Goal: Task Accomplishment & Management: Complete application form

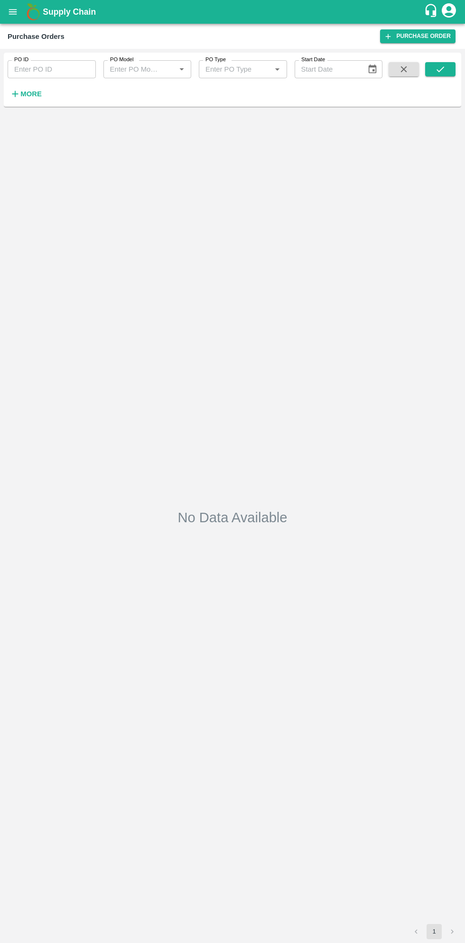
click at [39, 116] on div "No Data Available" at bounding box center [233, 517] width 450 height 806
click at [35, 98] on h6 "More" at bounding box center [30, 94] width 21 height 12
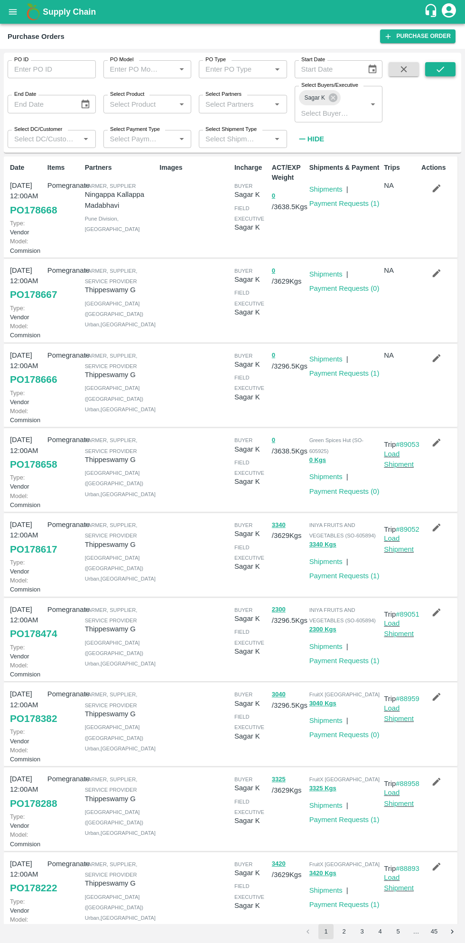
click at [441, 65] on icon "submit" at bounding box center [440, 69] width 10 height 10
click at [442, 67] on icon "submit" at bounding box center [440, 69] width 10 height 10
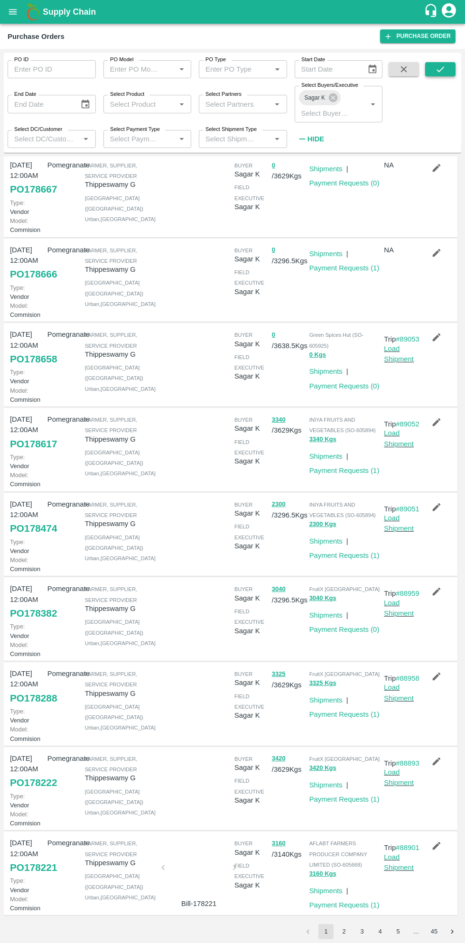
scroll to position [277, 0]
click at [357, 626] on link "Payment Requests ( 0 )" at bounding box center [344, 630] width 70 height 8
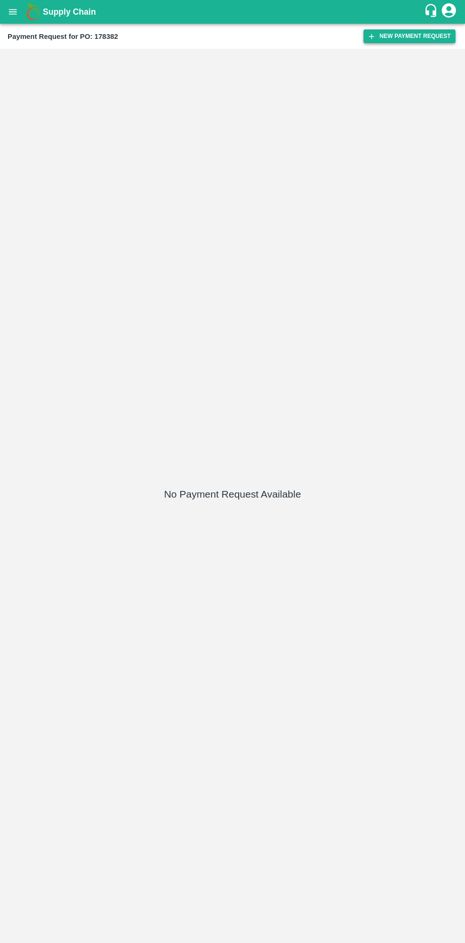
click at [398, 36] on button "New Payment Request" at bounding box center [410, 36] width 92 height 14
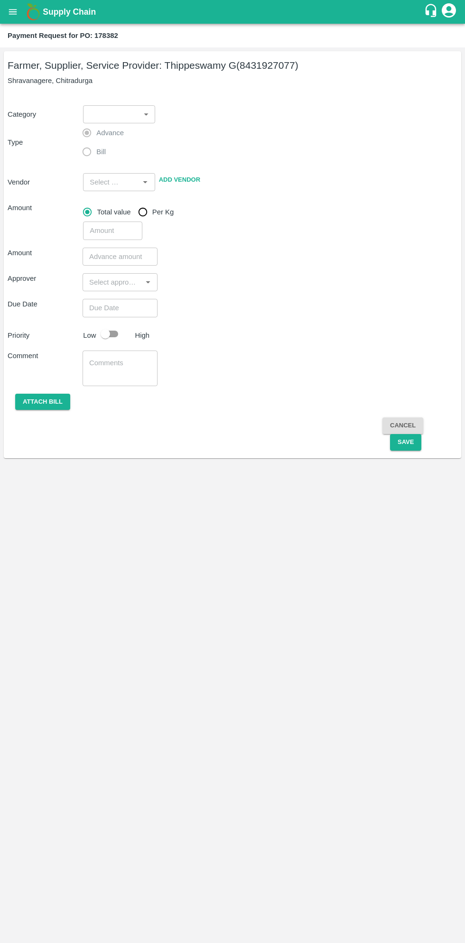
click at [124, 118] on body "Supply Chain Payment Request for PO: 178382 Farmer, Supplier, Service Provider:…" at bounding box center [232, 471] width 465 height 943
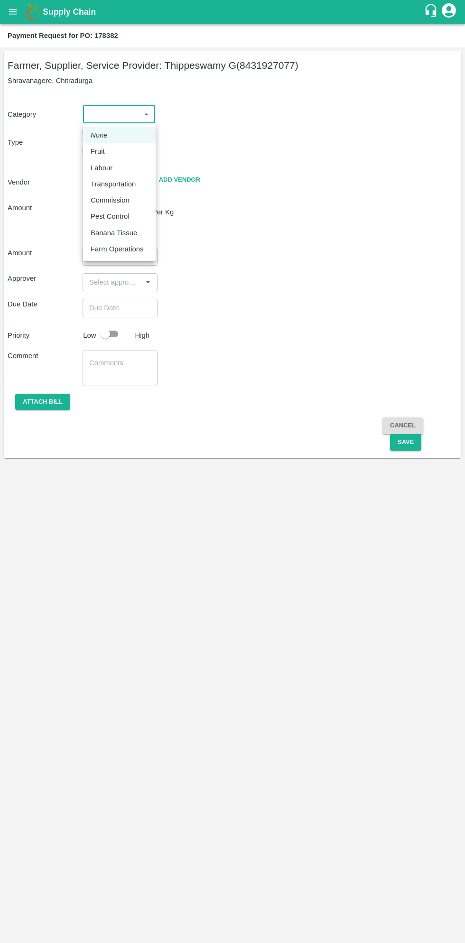
click at [104, 151] on div "Fruit" at bounding box center [100, 151] width 19 height 10
type input "1"
type input "[PERSON_NAME] G - 8431927077(Farmer, Supplier, Service Provider)"
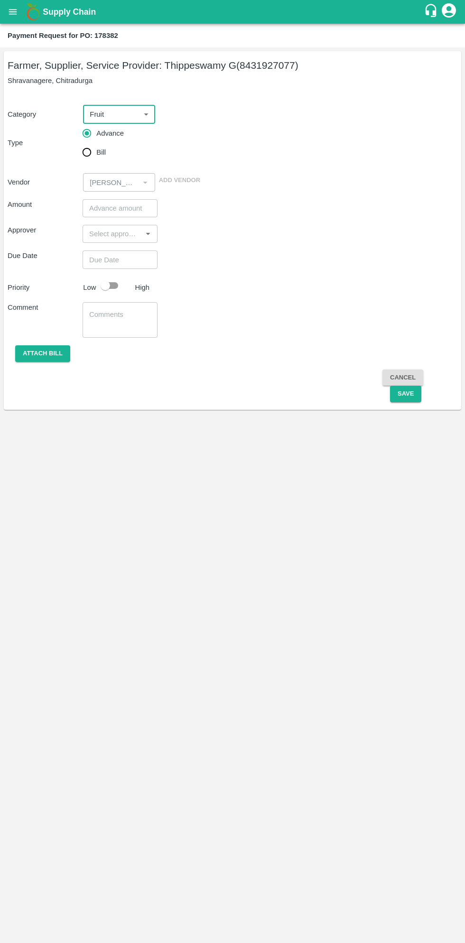
click at [94, 154] on input "Bill" at bounding box center [86, 152] width 19 height 19
radio input "true"
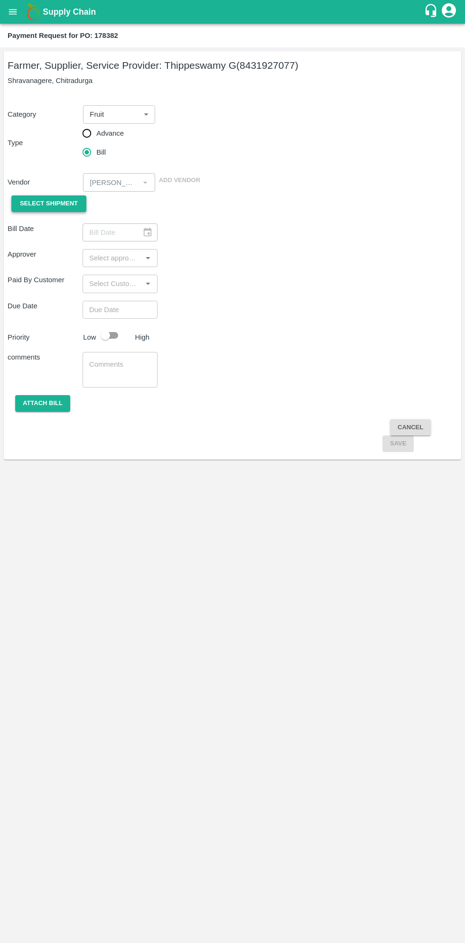
click at [55, 199] on span "Select Shipment" at bounding box center [49, 203] width 58 height 11
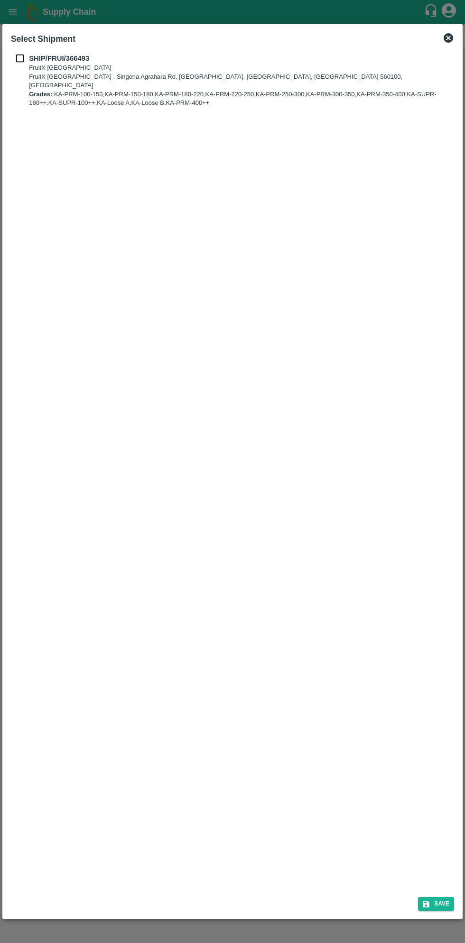
click at [36, 53] on p "SHIP/FRUI/366493" at bounding box center [240, 58] width 423 height 10
checkbox input "true"
click at [440, 901] on button "Save" at bounding box center [436, 904] width 36 height 14
type input "25/09/2025"
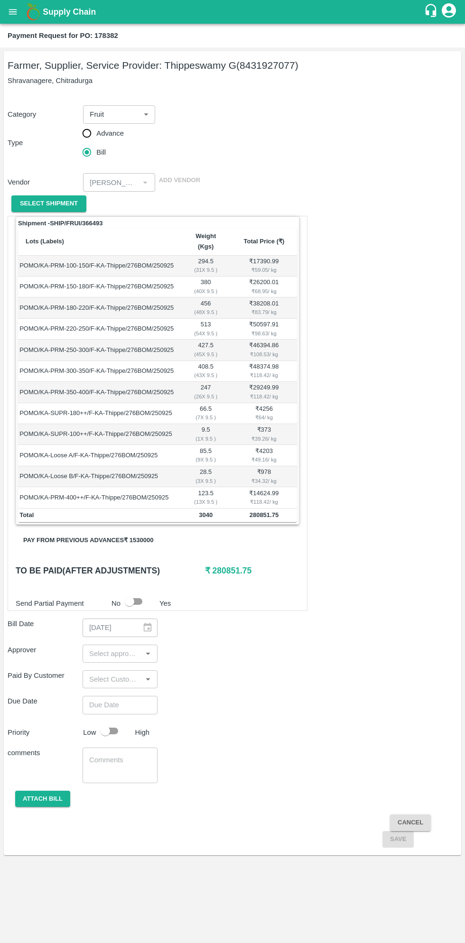
click at [132, 532] on button "Pay from previous advances ₹ 1530000" at bounding box center [88, 540] width 145 height 17
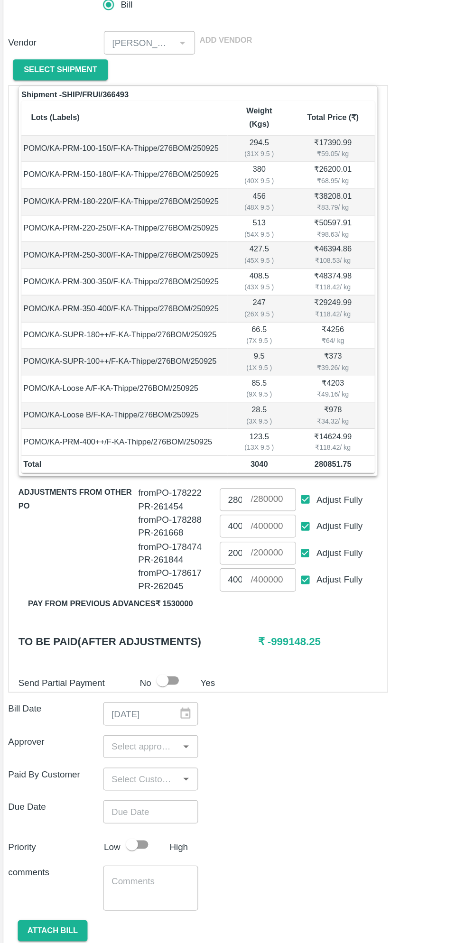
click at [243, 600] on input "Adjust Fully" at bounding box center [242, 607] width 18 height 18
checkbox input "false"
type input "0"
click at [242, 577] on input "Adjust Fully" at bounding box center [242, 586] width 18 height 18
checkbox input "false"
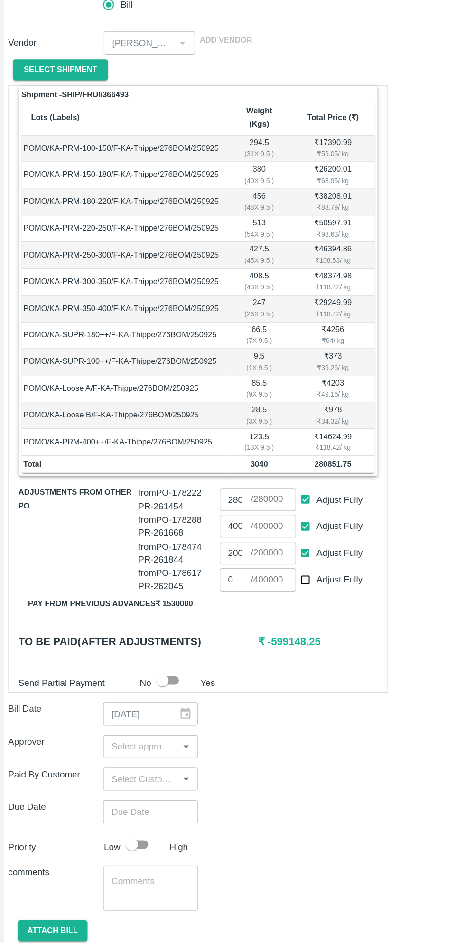
type input "0"
click at [243, 559] on input "Adjust Fully" at bounding box center [242, 565] width 18 height 18
checkbox input "false"
type input "0"
click at [190, 577] on input "0" at bounding box center [187, 586] width 25 height 18
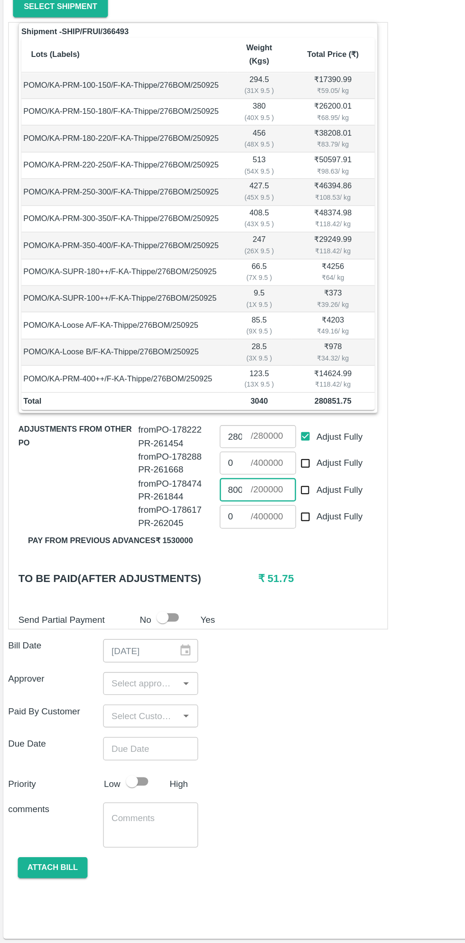
type input "800"
click at [100, 732] on input "input" at bounding box center [112, 738] width 54 height 12
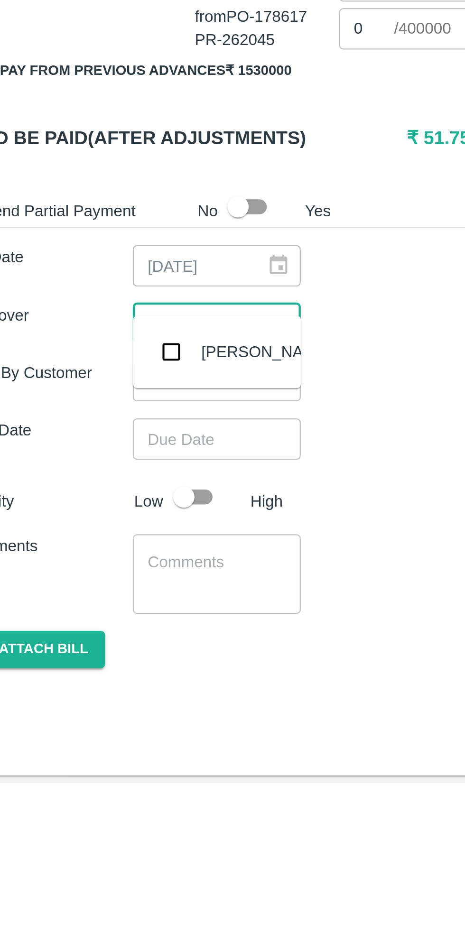
type input "muku"
click at [103, 753] on input "checkbox" at bounding box center [99, 750] width 19 height 19
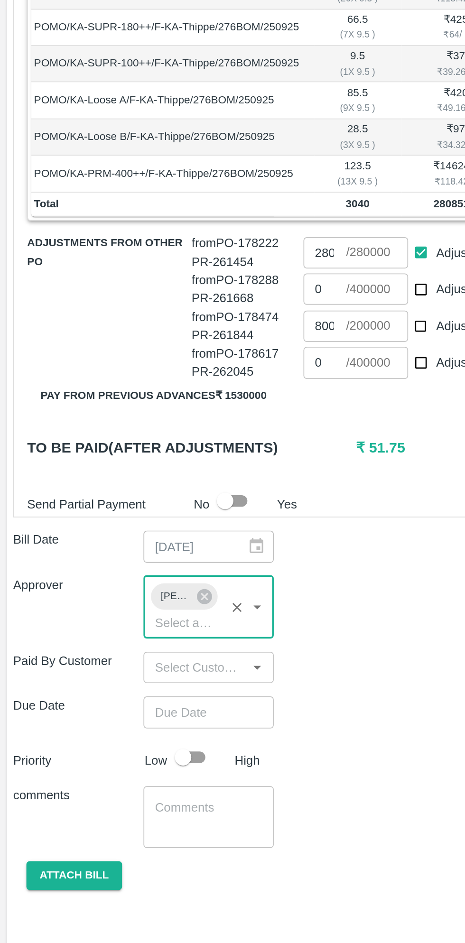
click at [115, 799] on input "Choose date" at bounding box center [117, 808] width 68 height 18
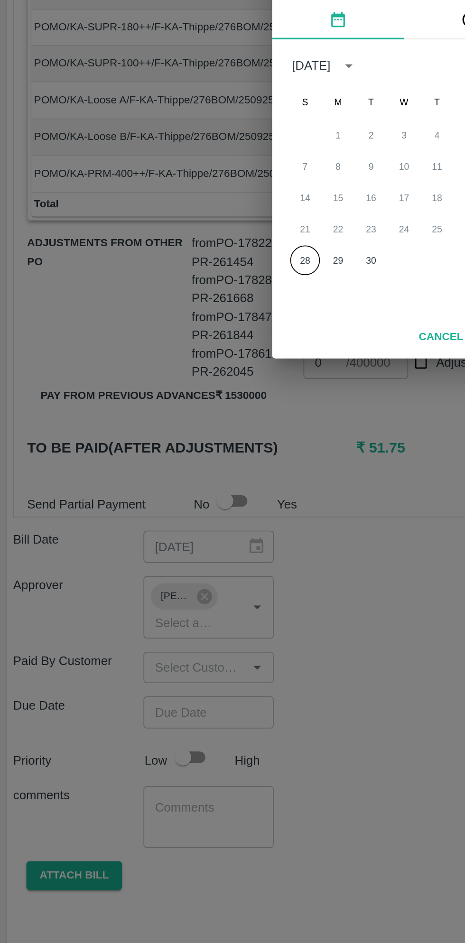
click at [176, 548] on button "28" at bounding box center [175, 547] width 17 height 17
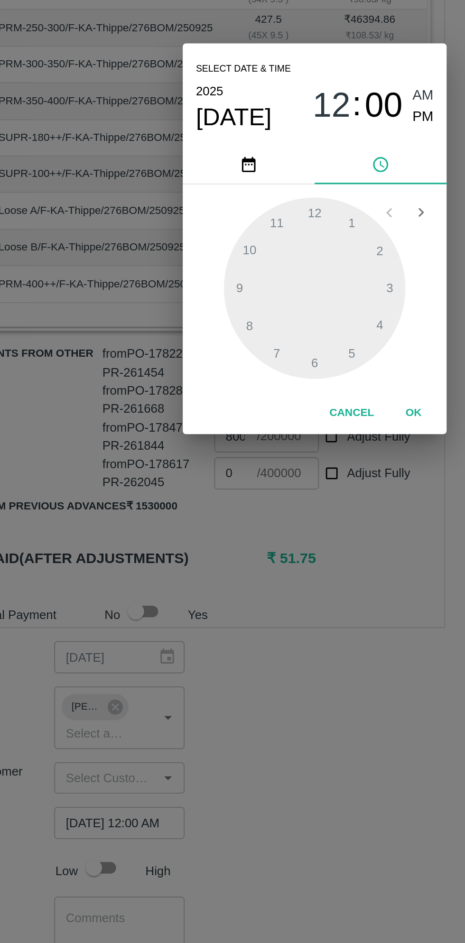
click at [297, 408] on span "PM" at bounding box center [295, 401] width 12 height 13
click at [210, 544] on div at bounding box center [232, 500] width 104 height 104
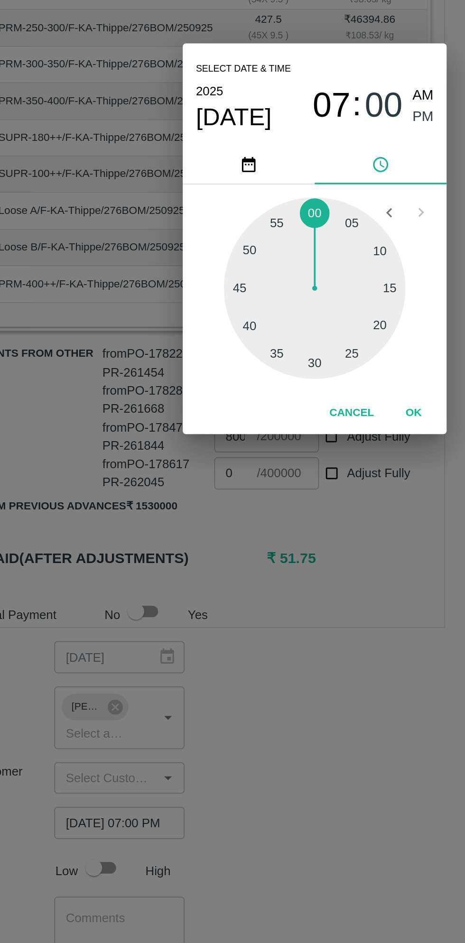
click at [272, 498] on div at bounding box center [232, 500] width 104 height 104
click at [277, 503] on div at bounding box center [232, 500] width 104 height 104
click at [278, 502] on div at bounding box center [232, 500] width 104 height 104
type input "28/09/2025 07:15 PM"
click at [293, 577] on button "OK" at bounding box center [289, 572] width 30 height 17
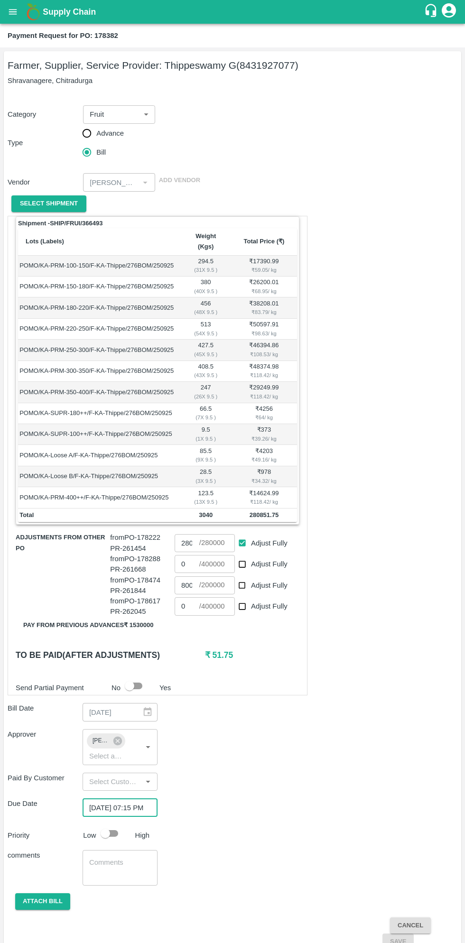
click at [118, 827] on input "checkbox" at bounding box center [105, 834] width 54 height 18
checkbox input "true"
click at [53, 895] on button "Attach bill" at bounding box center [42, 902] width 55 height 17
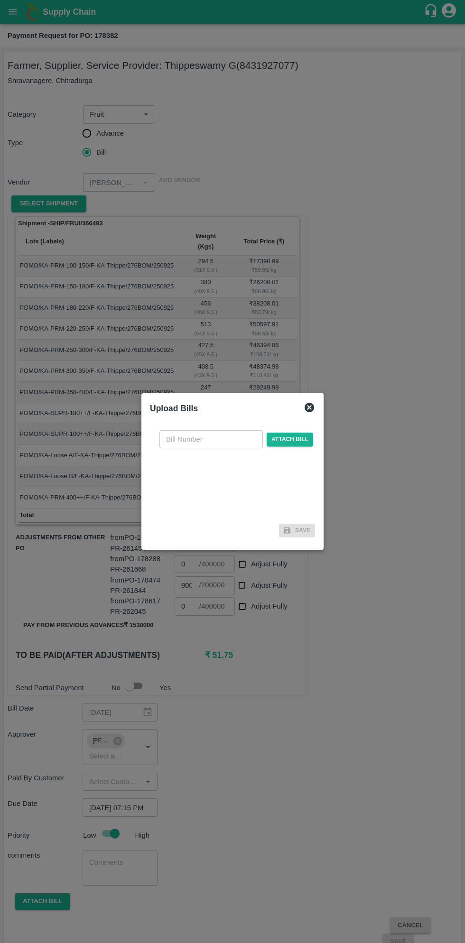
click at [209, 439] on input "text" at bounding box center [210, 439] width 103 height 18
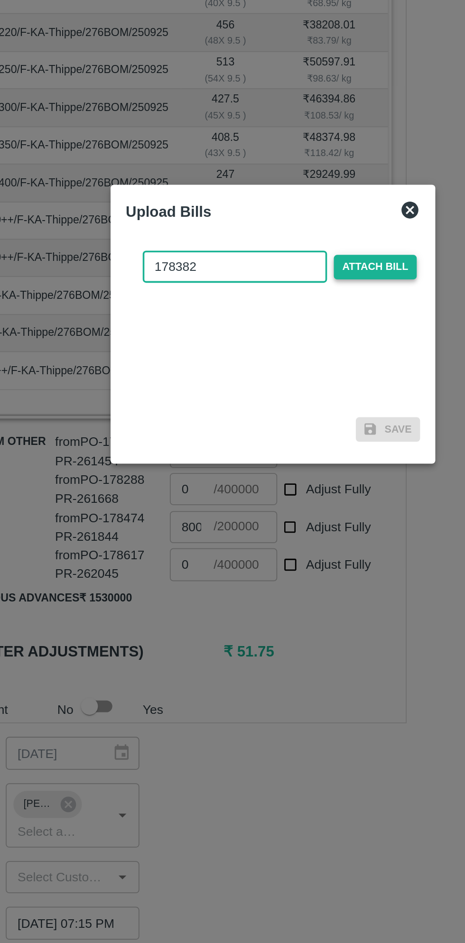
type input "178382"
click at [300, 440] on span "Attach bill" at bounding box center [290, 440] width 47 height 14
click at [0, 0] on input "Attach bill" at bounding box center [0, 0] width 0 height 0
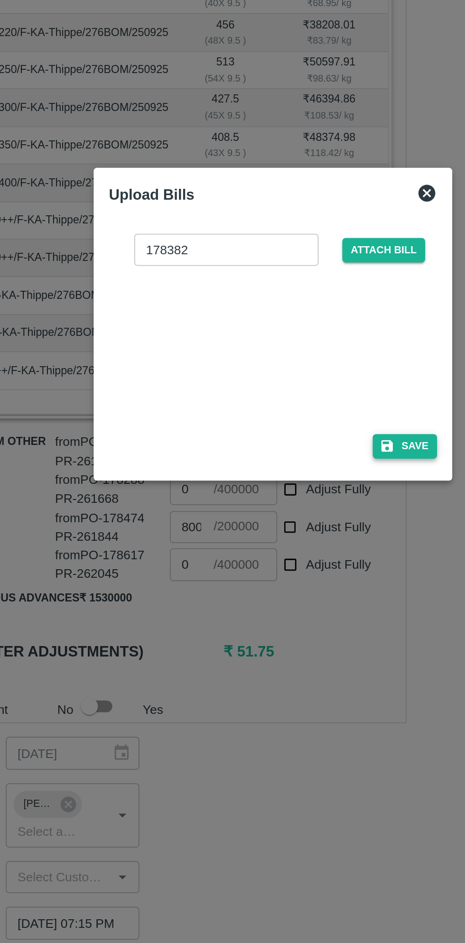
click at [304, 540] on button "Save" at bounding box center [307, 540] width 36 height 14
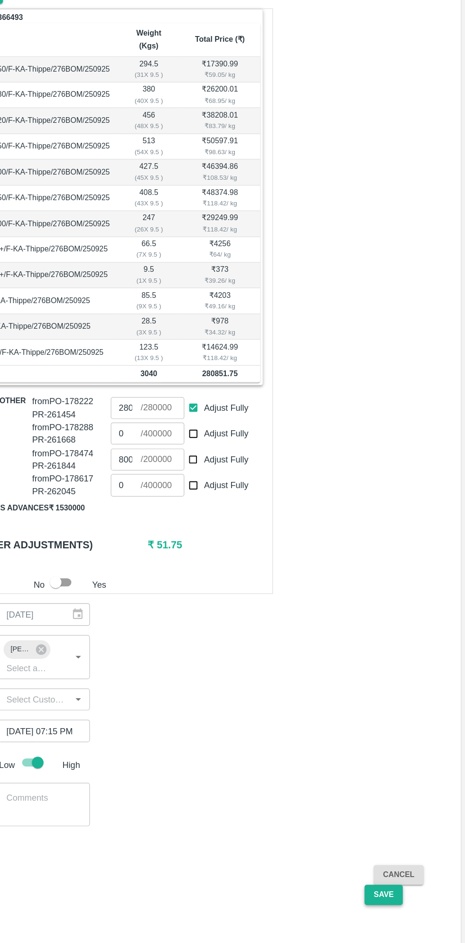
click at [400, 896] on button "Save" at bounding box center [398, 904] width 31 height 17
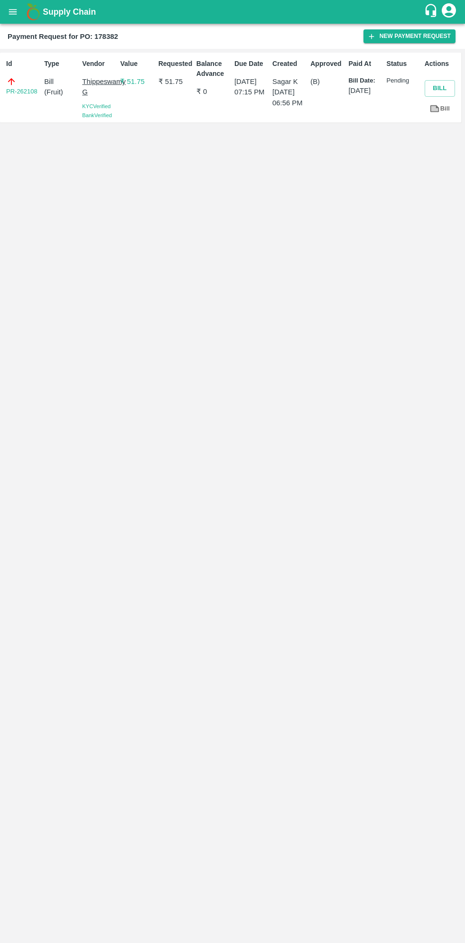
click at [20, 15] on button "open drawer" at bounding box center [13, 12] width 22 height 22
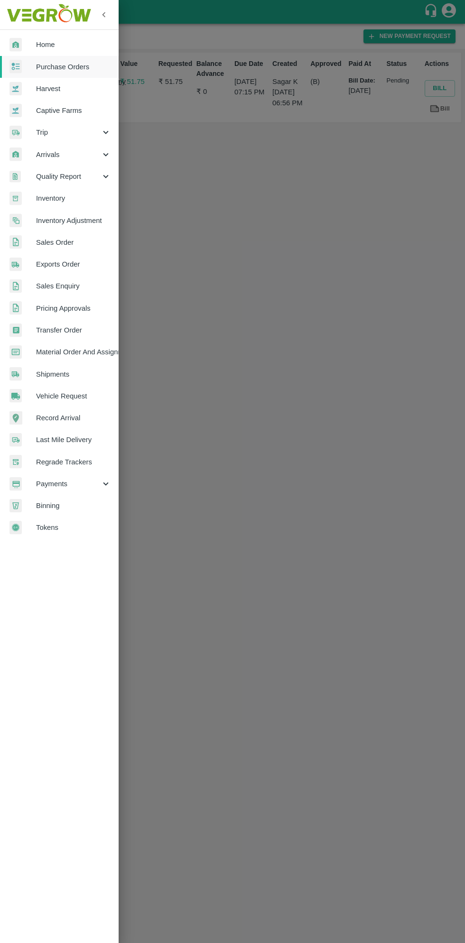
click at [75, 66] on span "Purchase Orders" at bounding box center [73, 67] width 75 height 10
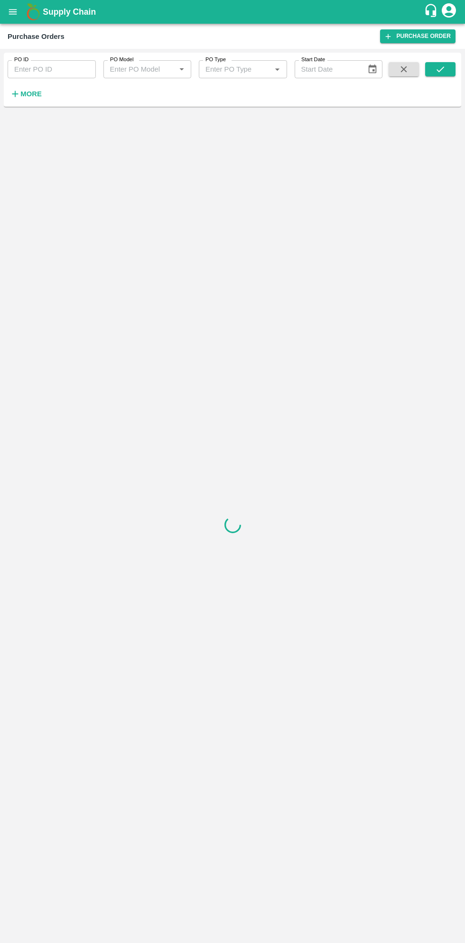
click at [38, 95] on strong "More" at bounding box center [30, 94] width 21 height 8
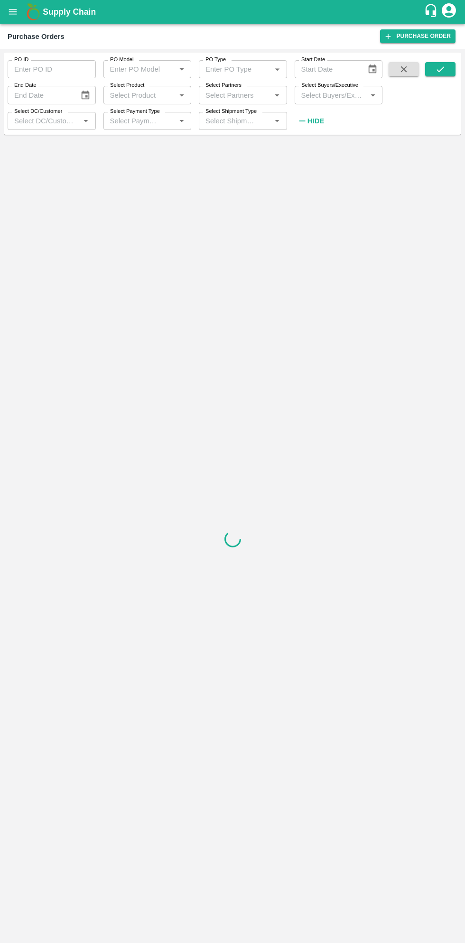
click at [344, 94] on input "Select Buyers/Executive" at bounding box center [331, 95] width 67 height 12
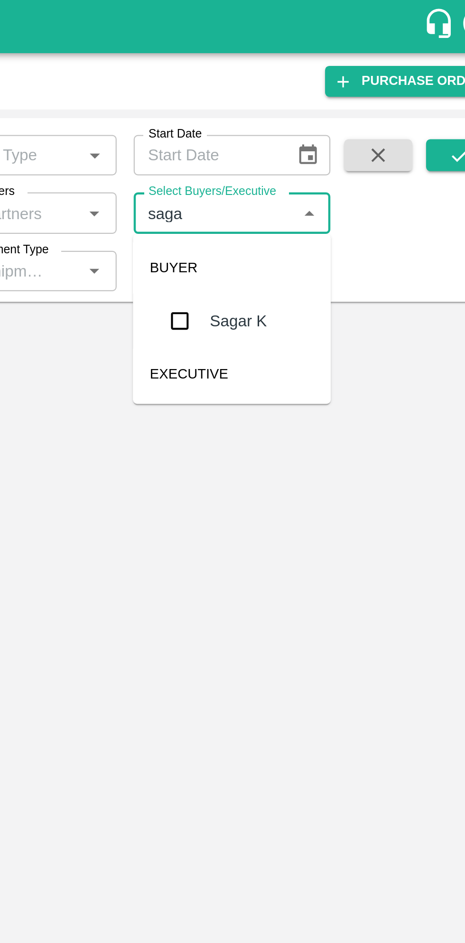
type input "sagar"
click at [318, 145] on input "checkbox" at bounding box center [315, 143] width 19 height 19
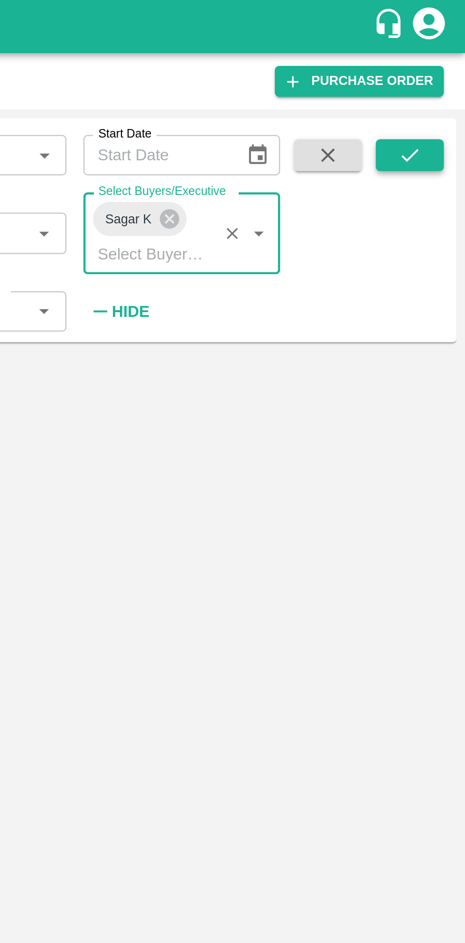
click at [446, 71] on button "submit" at bounding box center [440, 69] width 30 height 14
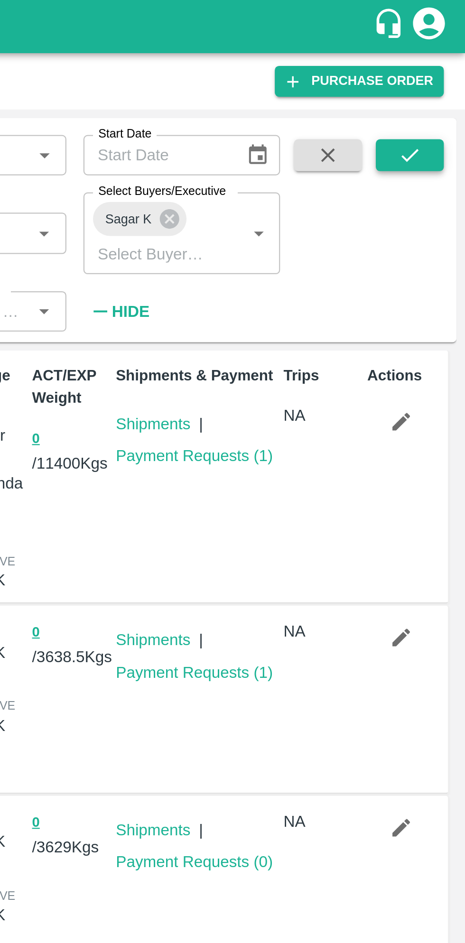
click at [440, 70] on icon "submit" at bounding box center [441, 69] width 8 height 6
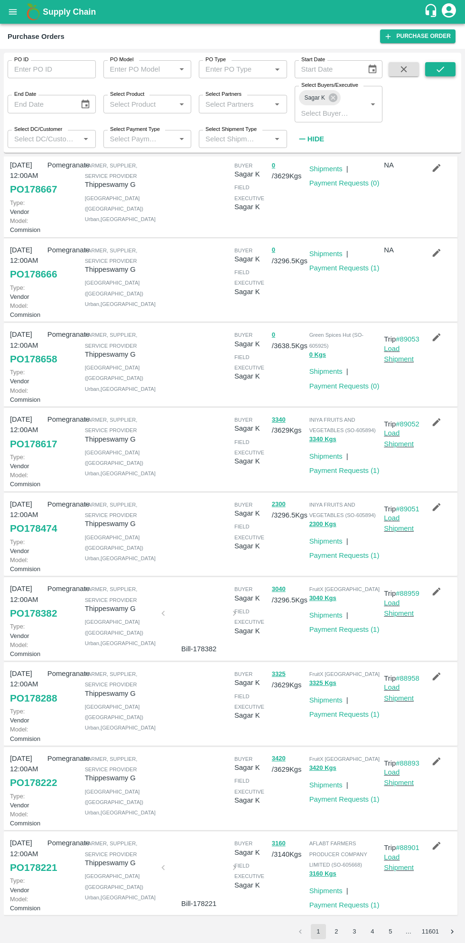
scroll to position [217, 0]
click at [348, 718] on link "Payment Requests ( 1 )" at bounding box center [344, 715] width 70 height 8
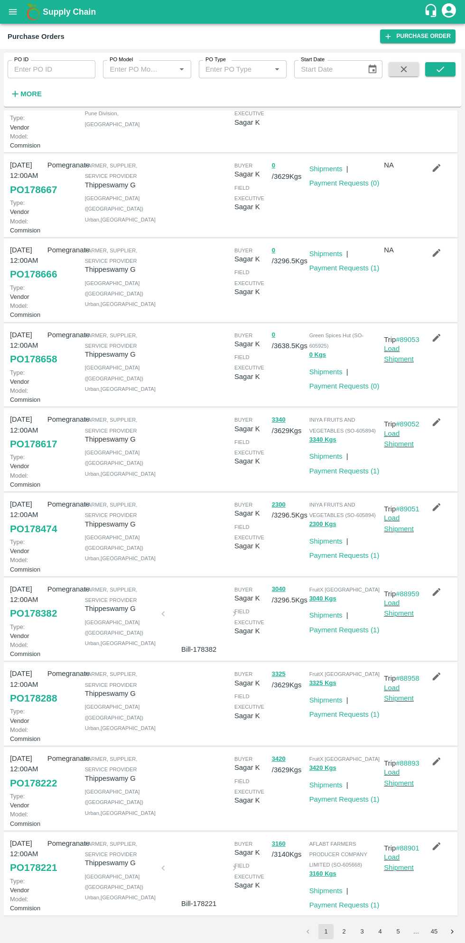
scroll to position [231, 0]
click at [355, 796] on link "Payment Requests ( 1 )" at bounding box center [344, 800] width 70 height 8
click at [362, 552] on link "Payment Requests ( 1 )" at bounding box center [344, 556] width 70 height 8
click at [373, 467] on link "Payment Requests ( 1 )" at bounding box center [344, 471] width 70 height 8
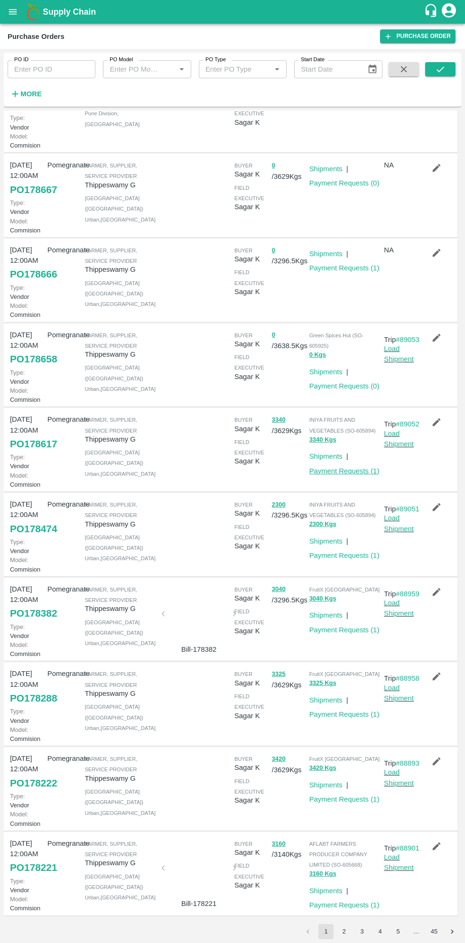
scroll to position [231, 0]
click at [347, 711] on link "Payment Requests ( 1 )" at bounding box center [344, 715] width 70 height 8
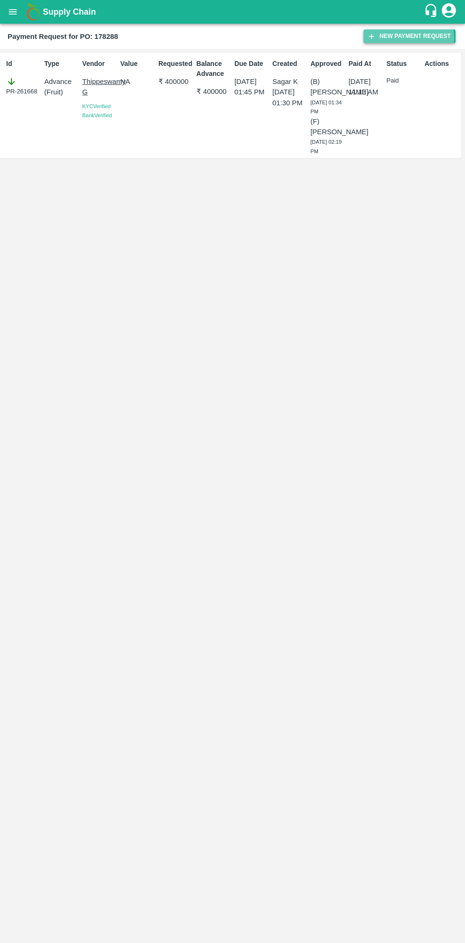
click at [414, 38] on button "New Payment Request" at bounding box center [410, 36] width 92 height 14
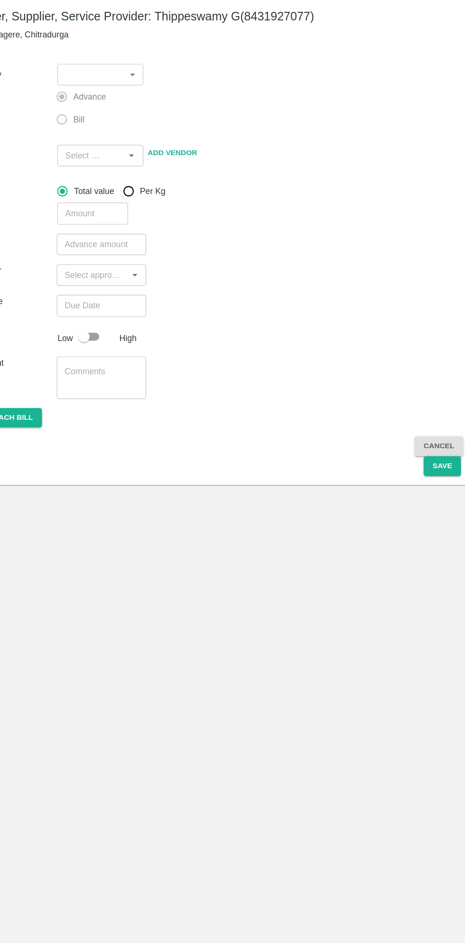
click at [128, 122] on body "Supply Chain Payment Request for PO: 178288 Farmer, Supplier, Service Provider:…" at bounding box center [232, 471] width 465 height 943
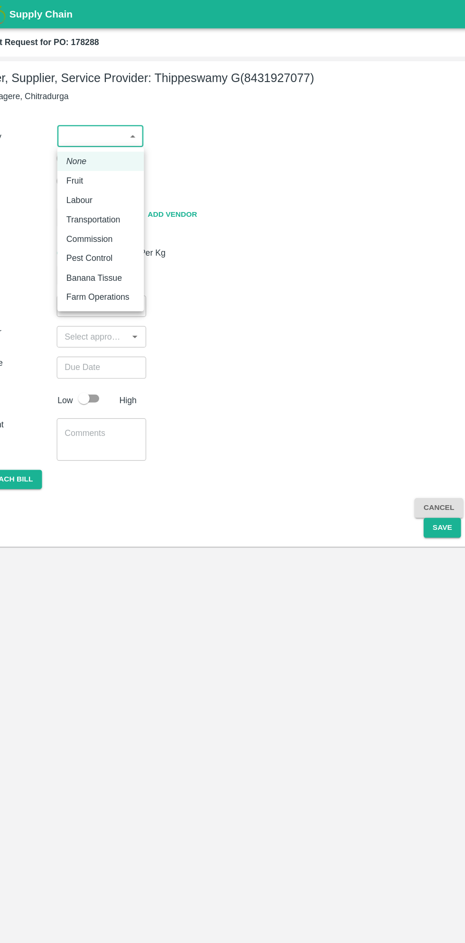
click at [101, 149] on p "Fruit" at bounding box center [98, 151] width 14 height 10
type input "1"
type input "[PERSON_NAME] G - 8431927077(Farmer, Supplier, Service Provider)"
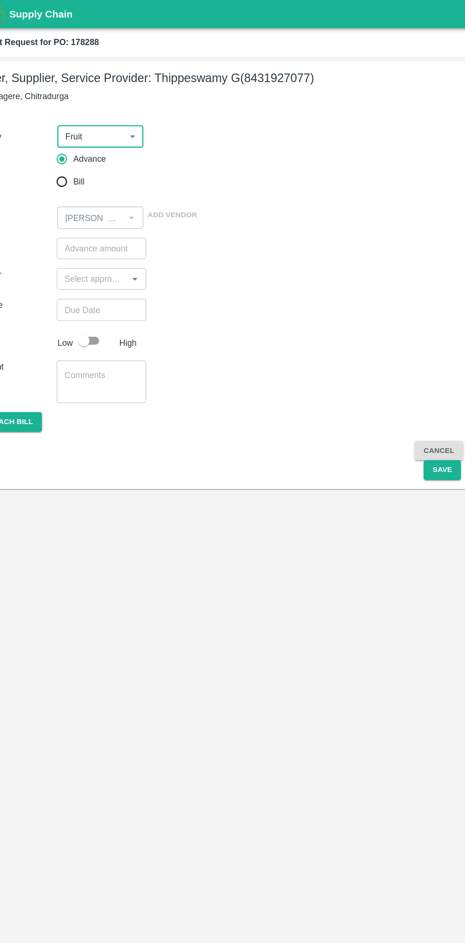
click at [93, 153] on input "Bill" at bounding box center [86, 152] width 19 height 19
radio input "true"
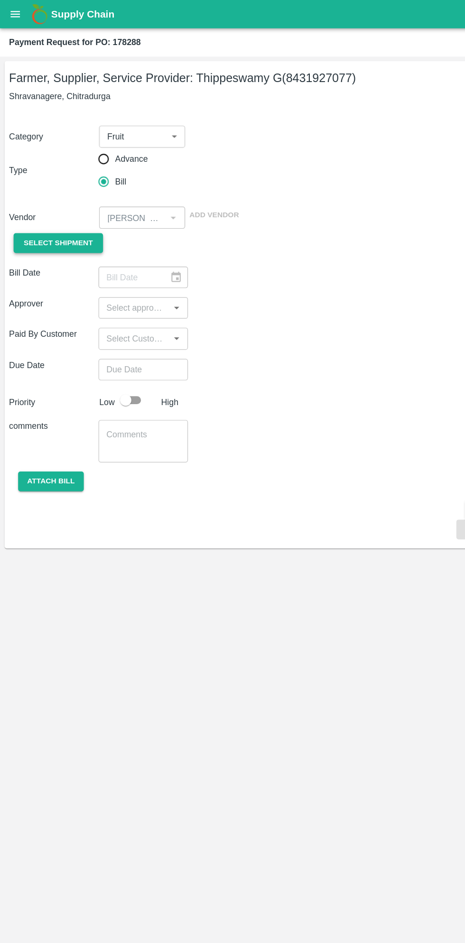
click at [52, 204] on span "Select Shipment" at bounding box center [49, 203] width 58 height 11
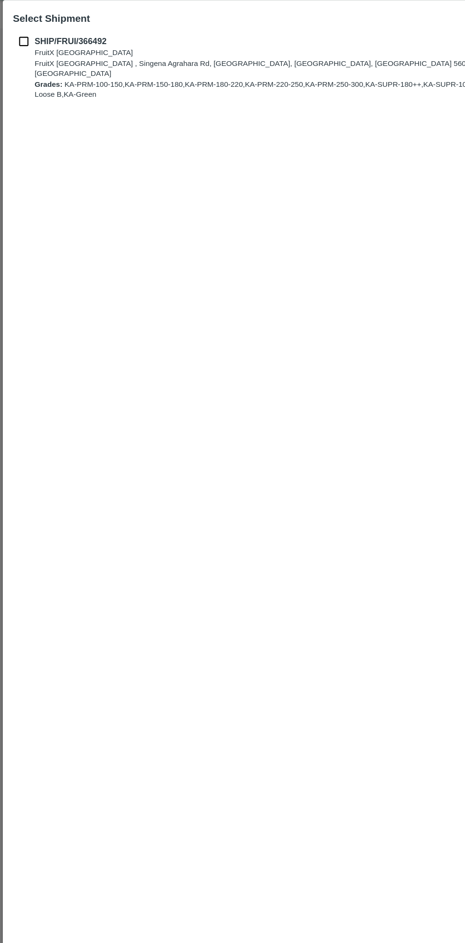
click at [21, 56] on input "checkbox" at bounding box center [20, 58] width 18 height 10
checkbox input "true"
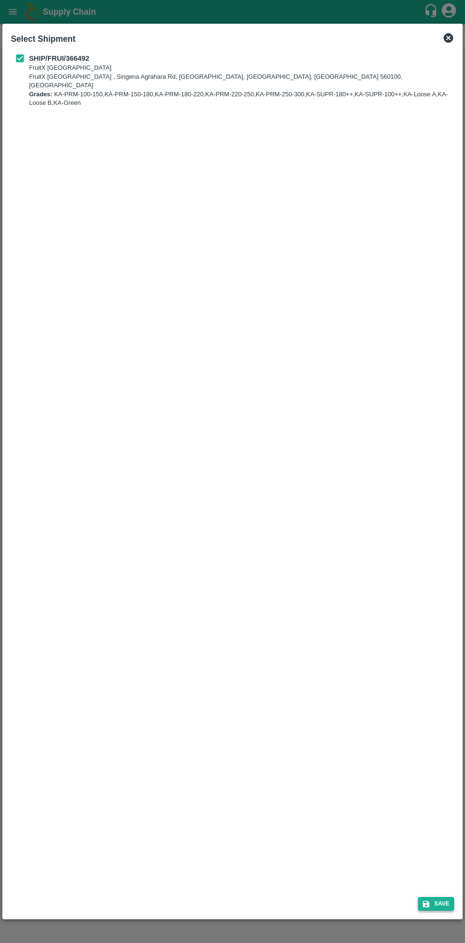
click at [436, 901] on button "Save" at bounding box center [436, 904] width 36 height 14
type input "25/09/2025"
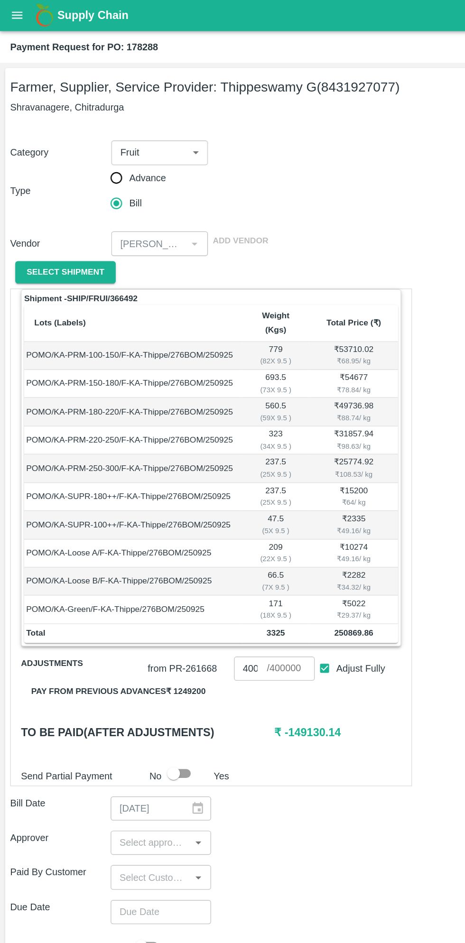
click at [132, 509] on button "Pay from previous advances ₹ 1249200" at bounding box center [88, 517] width 145 height 17
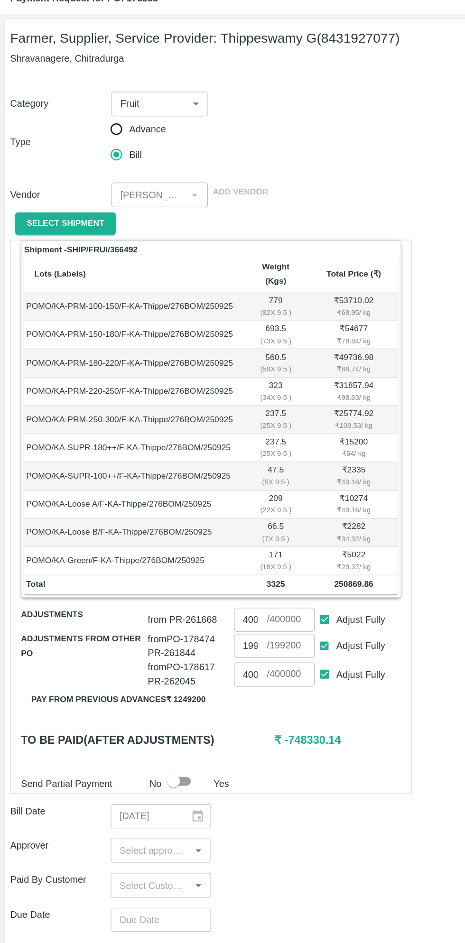
click at [248, 534] on input "Adjust Fully" at bounding box center [242, 541] width 18 height 18
checkbox input "false"
type input "0"
click at [247, 513] on input "Adjust Fully" at bounding box center [242, 520] width 18 height 18
checkbox input "false"
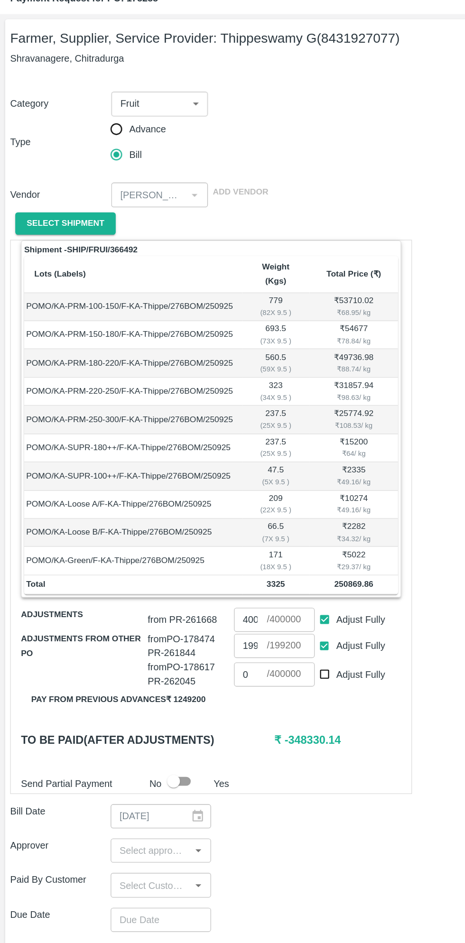
type input "0"
click at [247, 491] on input "Adjust Fully" at bounding box center [242, 500] width 18 height 18
checkbox input "false"
type input "0"
click at [242, 511] on input "Adjust Fully" at bounding box center [242, 520] width 18 height 18
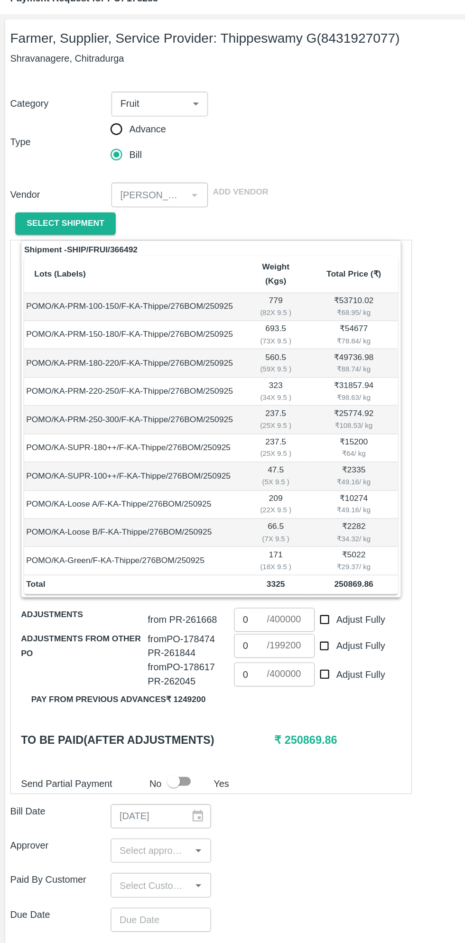
checkbox input "true"
type input "199200"
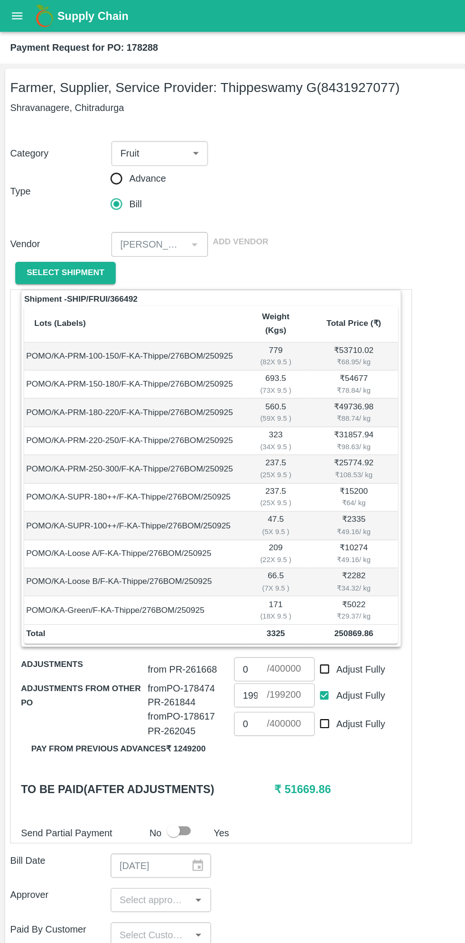
click at [194, 491] on input "0" at bounding box center [187, 500] width 25 height 18
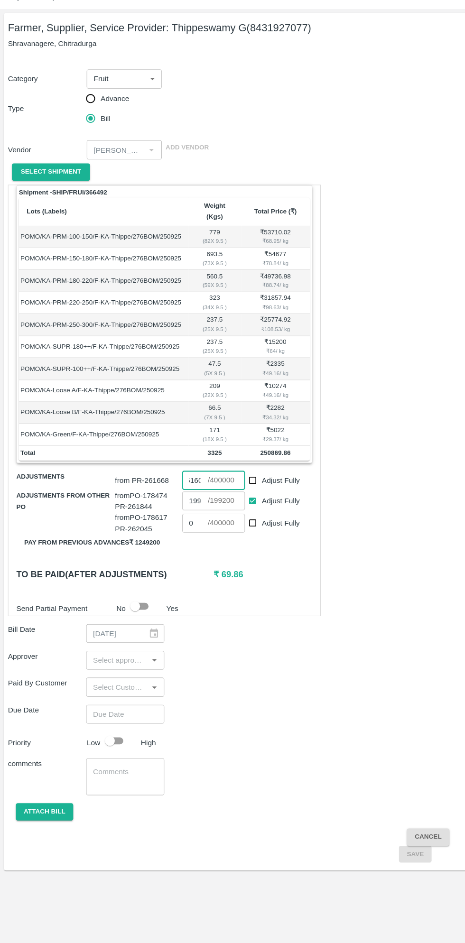
type input "51600"
click at [116, 666] on input "input" at bounding box center [112, 672] width 54 height 12
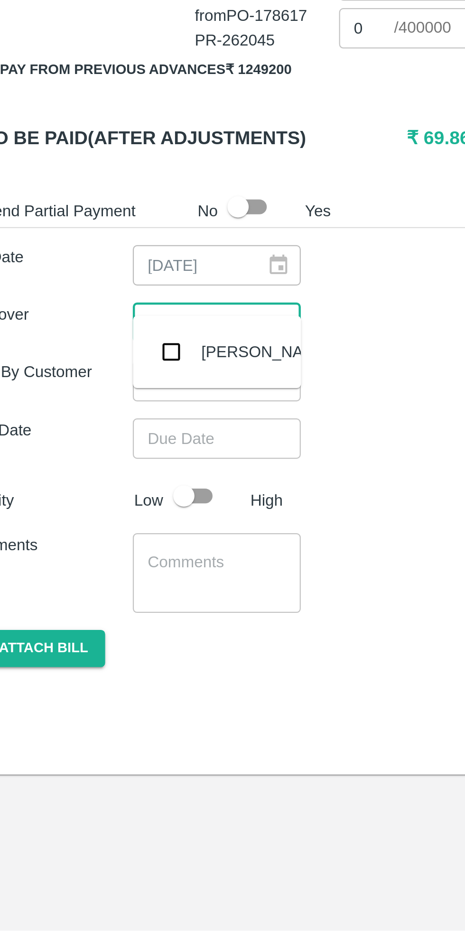
type input "muku"
click at [103, 687] on input "checkbox" at bounding box center [99, 684] width 19 height 19
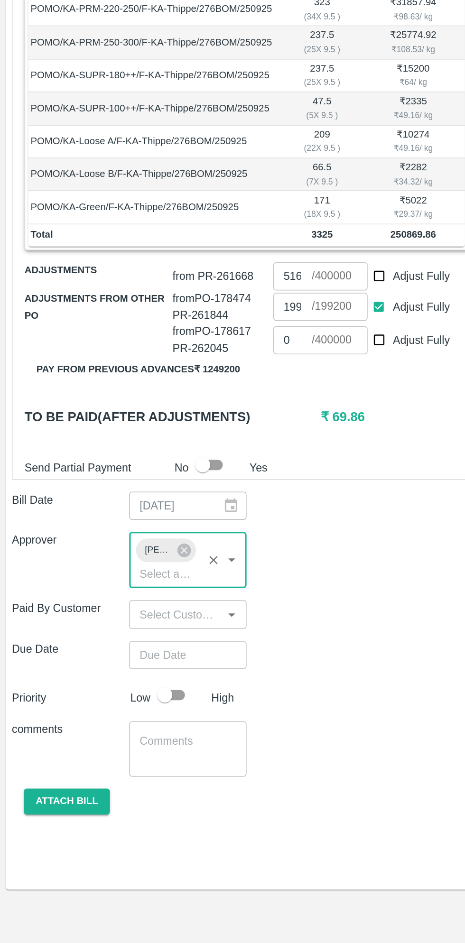
click at [123, 733] on input "Choose date" at bounding box center [117, 742] width 68 height 18
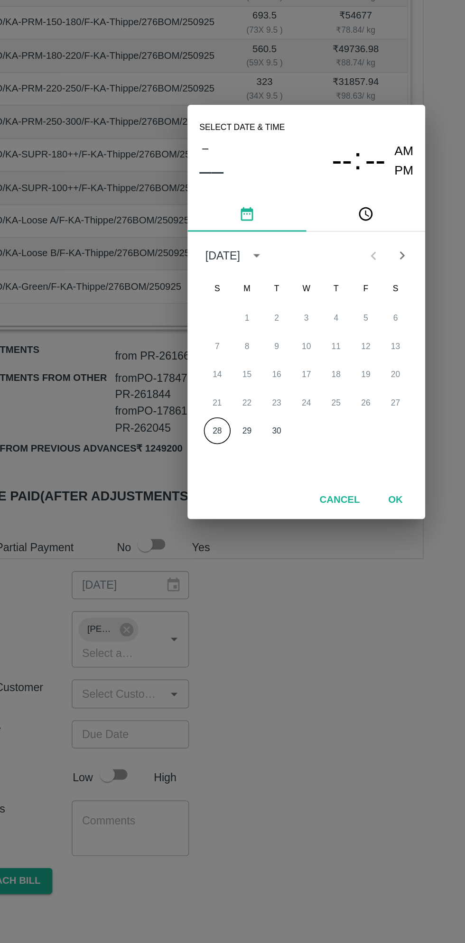
click at [176, 548] on button "28" at bounding box center [175, 547] width 17 height 17
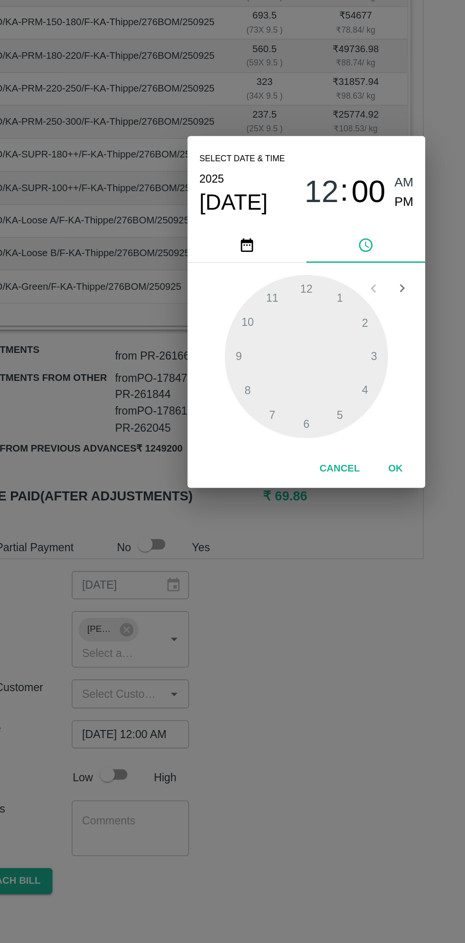
click at [296, 405] on span "PM" at bounding box center [295, 401] width 12 height 13
click at [213, 539] on div at bounding box center [232, 500] width 104 height 104
click at [273, 504] on div at bounding box center [232, 500] width 104 height 104
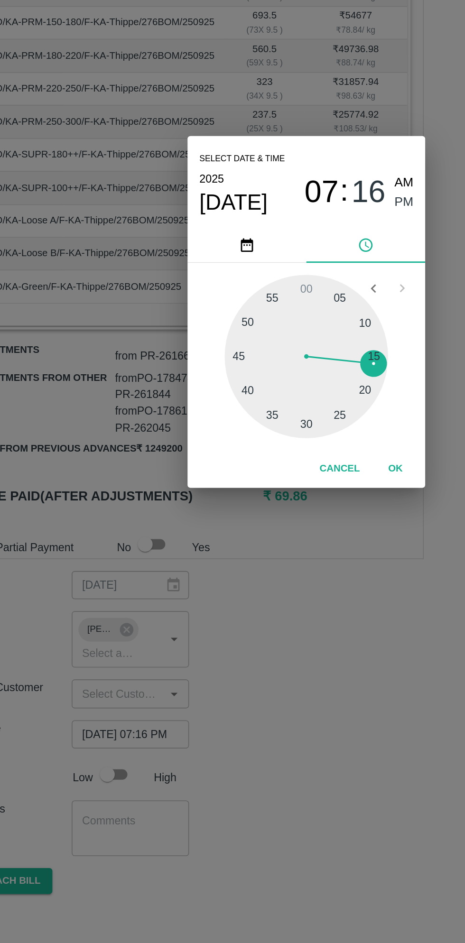
click at [272, 504] on div at bounding box center [232, 500] width 104 height 104
click at [272, 503] on div at bounding box center [232, 500] width 104 height 104
click at [273, 501] on div at bounding box center [232, 500] width 104 height 104
type input "28/09/2025 07:15 PM"
click at [288, 577] on button "OK" at bounding box center [289, 572] width 30 height 17
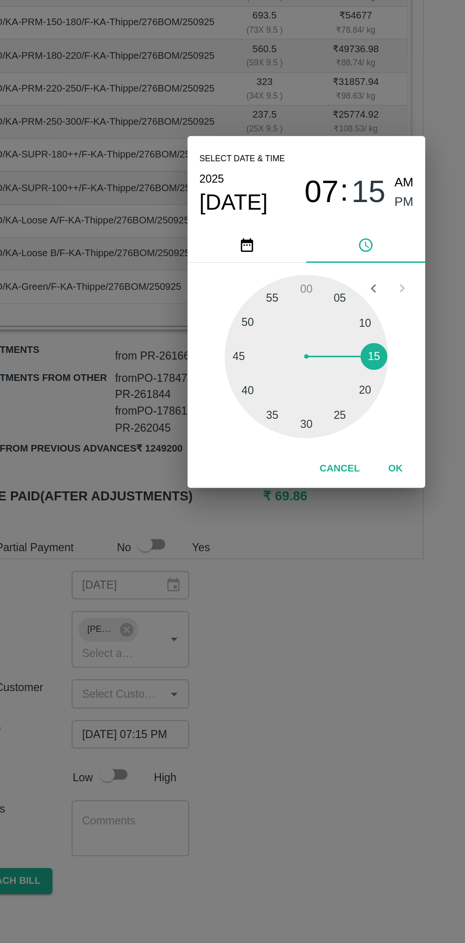
scroll to position [0, 7]
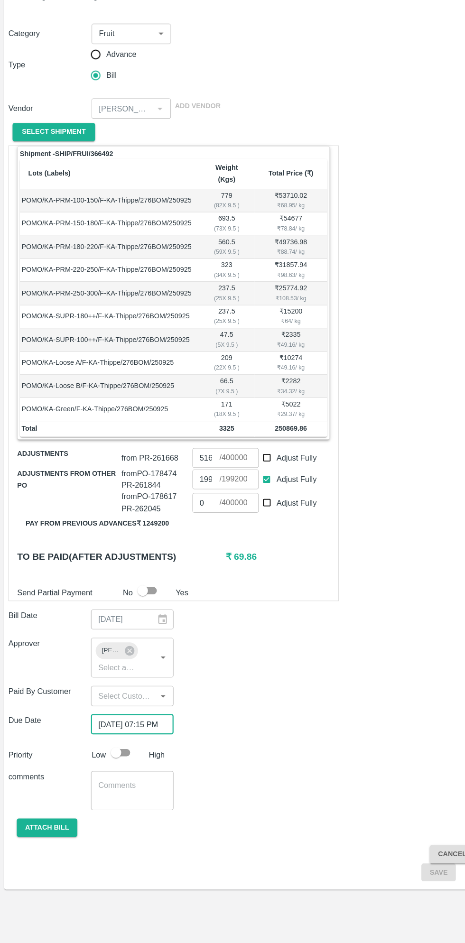
click at [113, 758] on input "checkbox" at bounding box center [105, 767] width 54 height 18
checkbox input "true"
click at [50, 827] on button "Attach bill" at bounding box center [42, 835] width 55 height 17
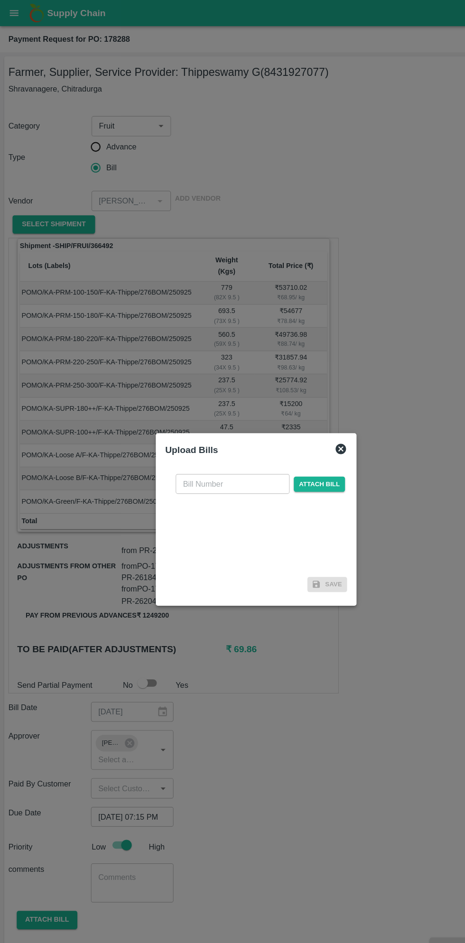
click at [209, 439] on input "text" at bounding box center [210, 439] width 103 height 18
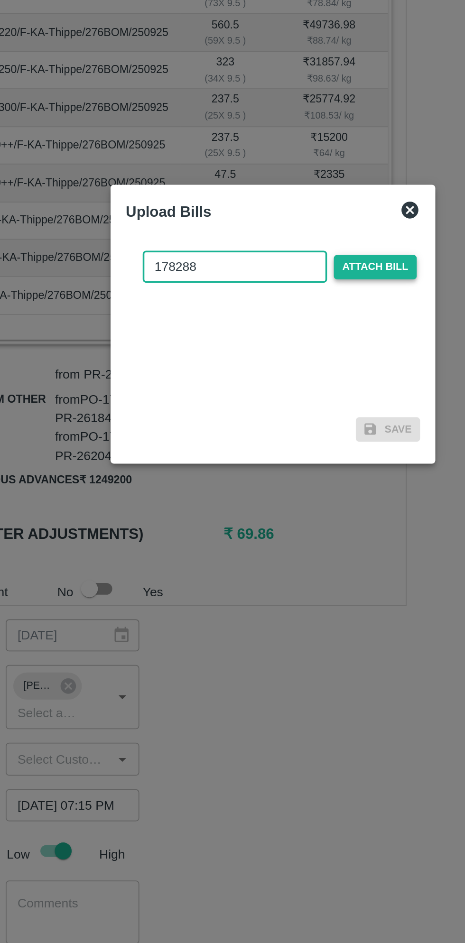
type input "178288"
click at [293, 439] on span "Attach bill" at bounding box center [290, 440] width 47 height 14
click at [0, 0] on input "Attach bill" at bounding box center [0, 0] width 0 height 0
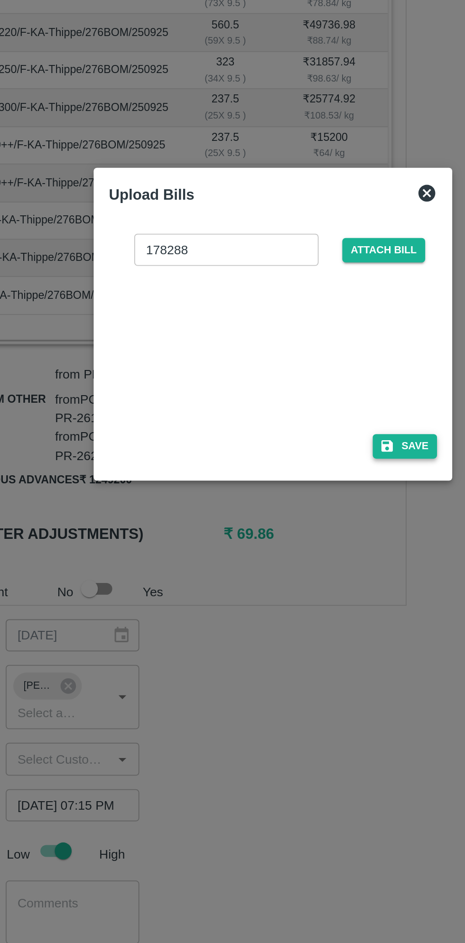
click at [305, 547] on button "Save" at bounding box center [307, 540] width 36 height 14
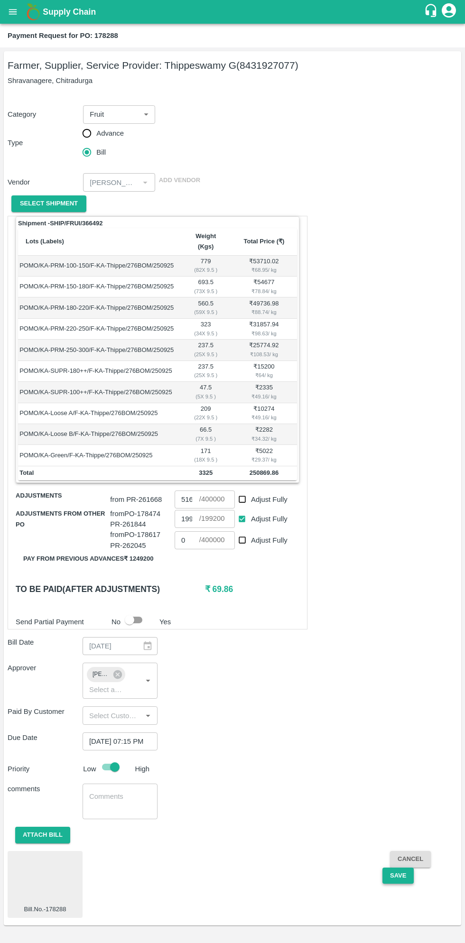
click at [397, 868] on button "Save" at bounding box center [398, 876] width 31 height 17
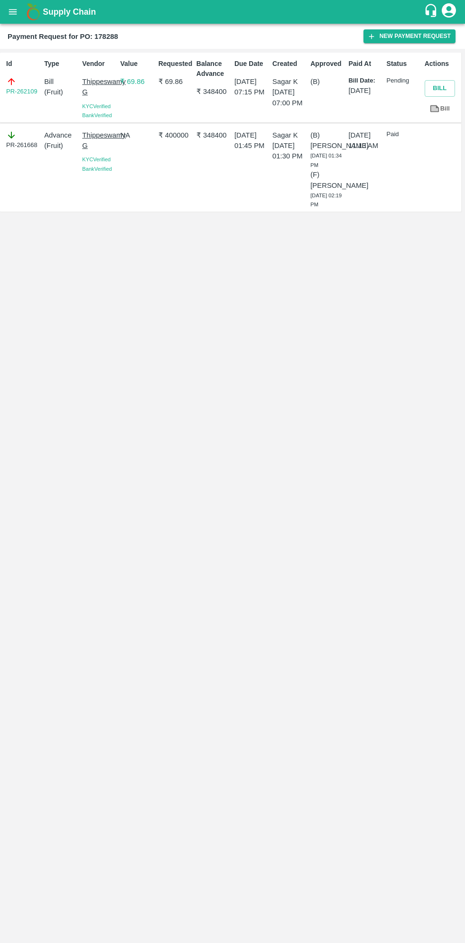
click at [19, 16] on button "open drawer" at bounding box center [13, 12] width 22 height 22
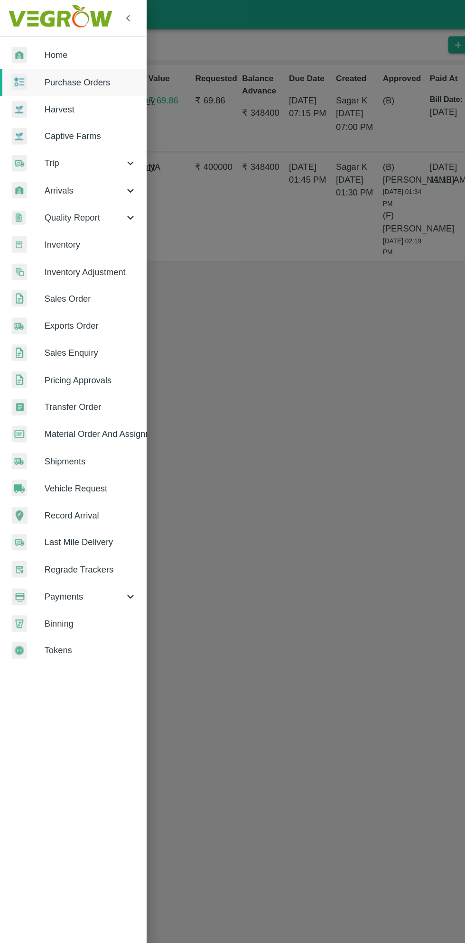
click at [73, 64] on span "Purchase Orders" at bounding box center [73, 67] width 75 height 10
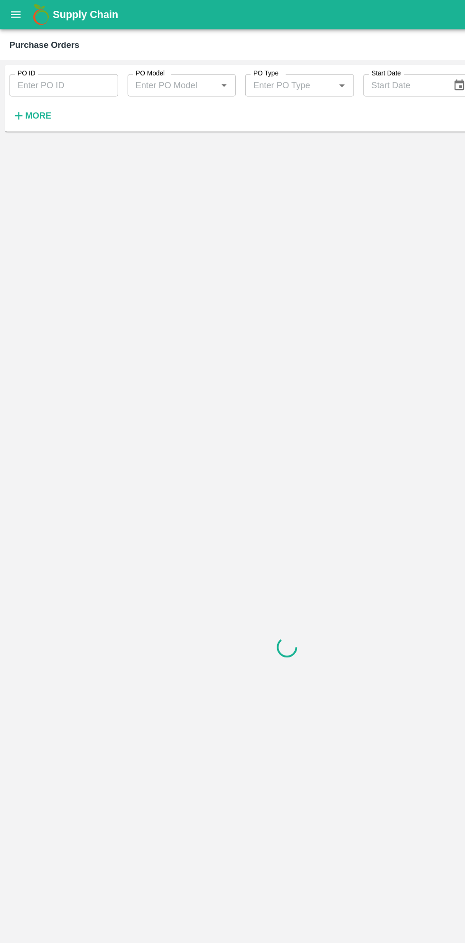
click at [32, 94] on strong "More" at bounding box center [30, 94] width 21 height 8
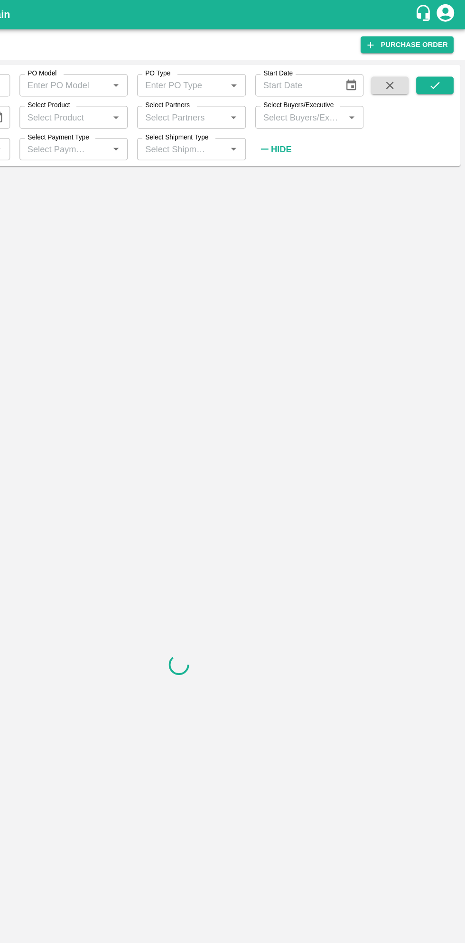
click at [331, 95] on input "Select Buyers/Executive" at bounding box center [331, 95] width 67 height 12
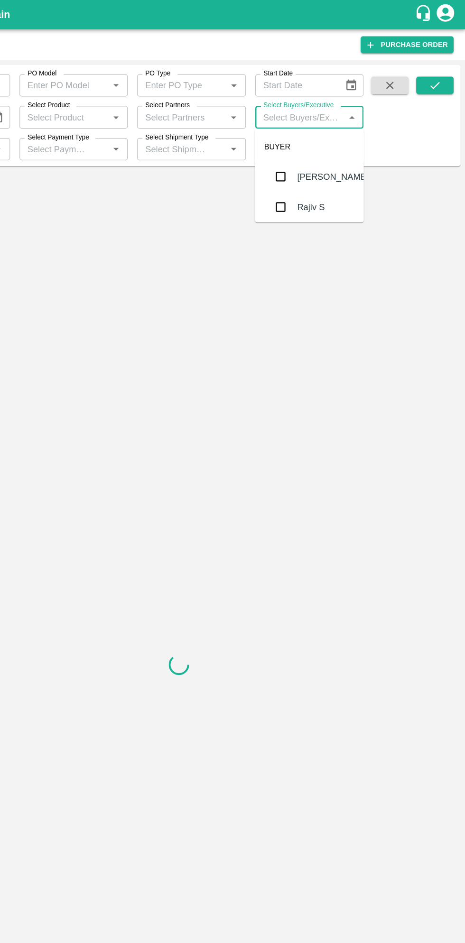
click at [334, 96] on input "Select Buyers/Executive" at bounding box center [331, 95] width 67 height 12
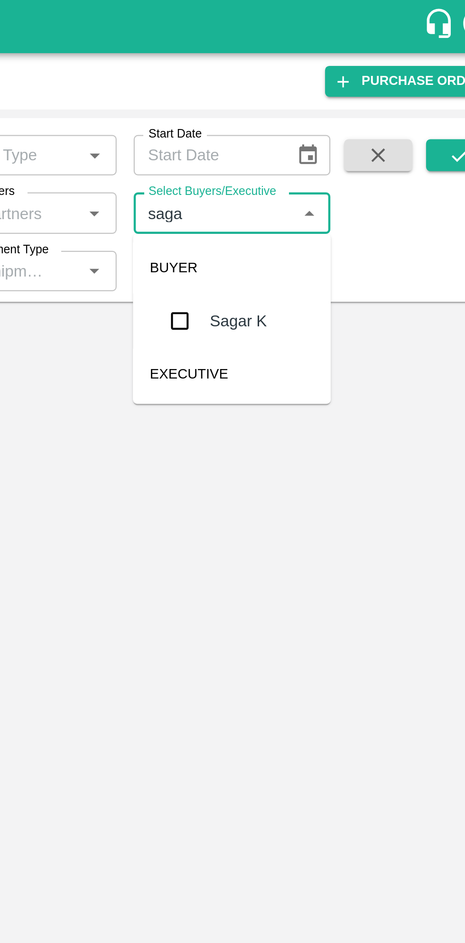
type input "sagar"
click at [321, 150] on input "checkbox" at bounding box center [315, 143] width 19 height 19
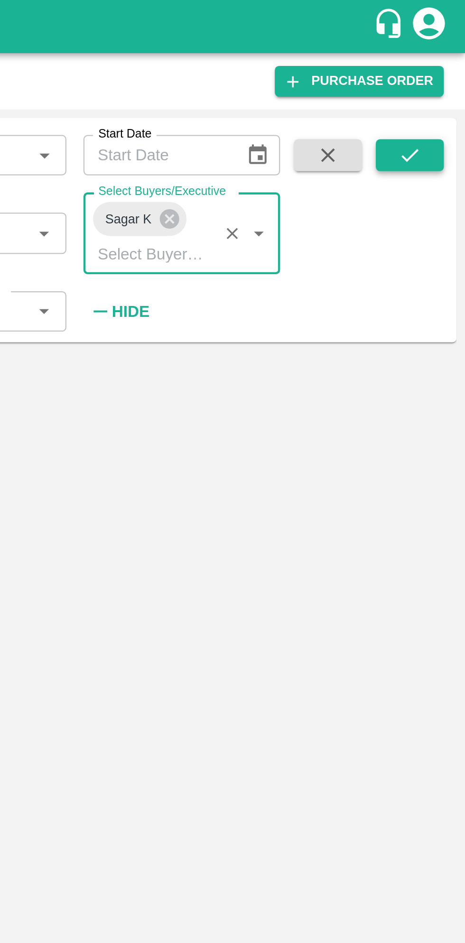
click at [439, 71] on icon "submit" at bounding box center [440, 69] width 10 height 10
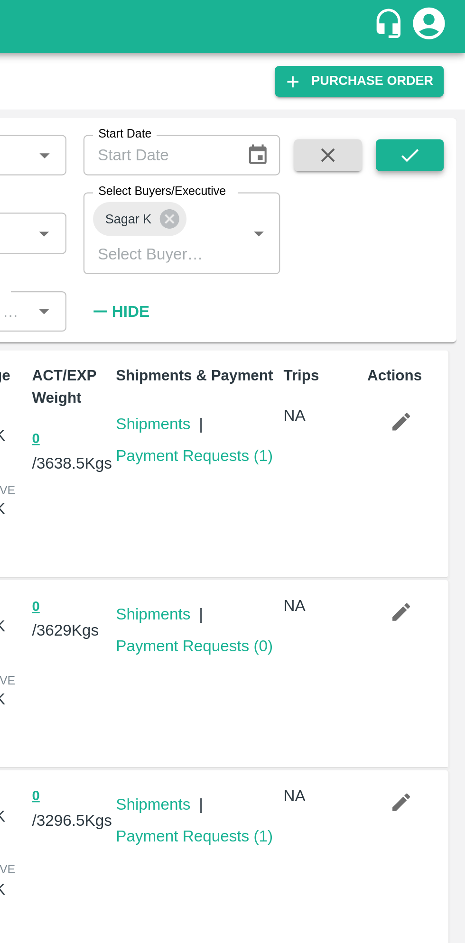
click at [446, 70] on button "submit" at bounding box center [440, 69] width 30 height 14
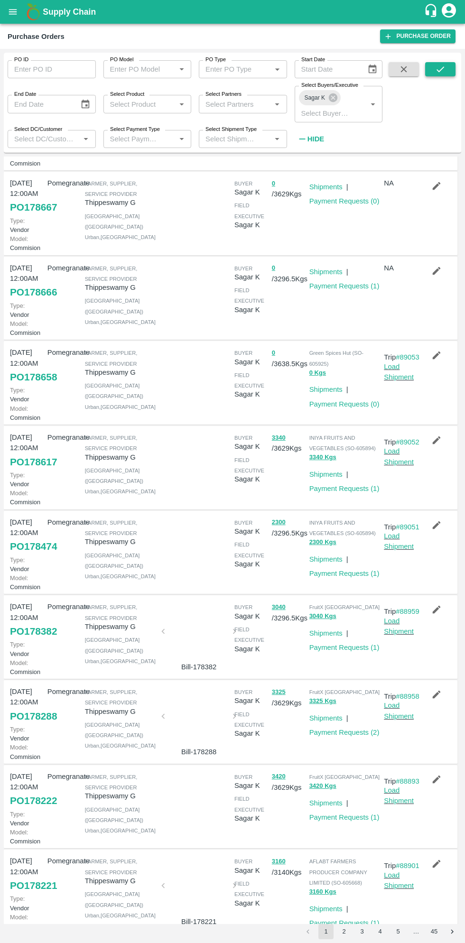
scroll to position [277, 0]
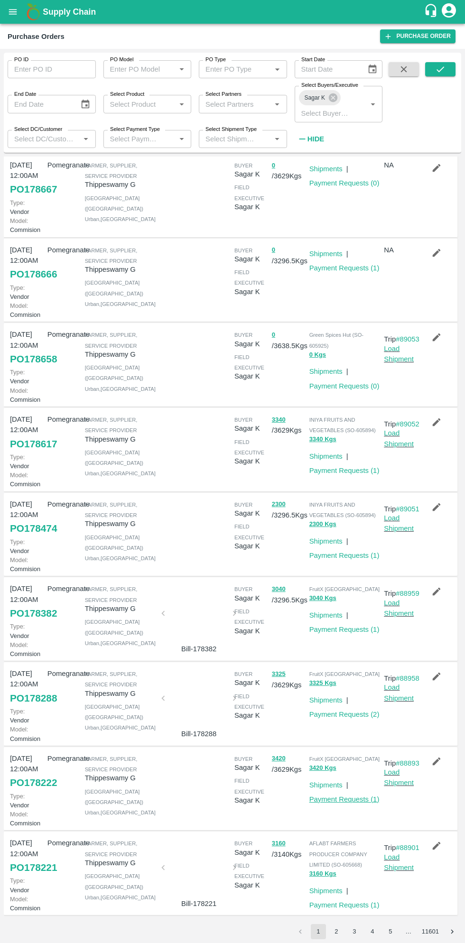
click at [352, 796] on link "Payment Requests ( 1 )" at bounding box center [344, 800] width 70 height 8
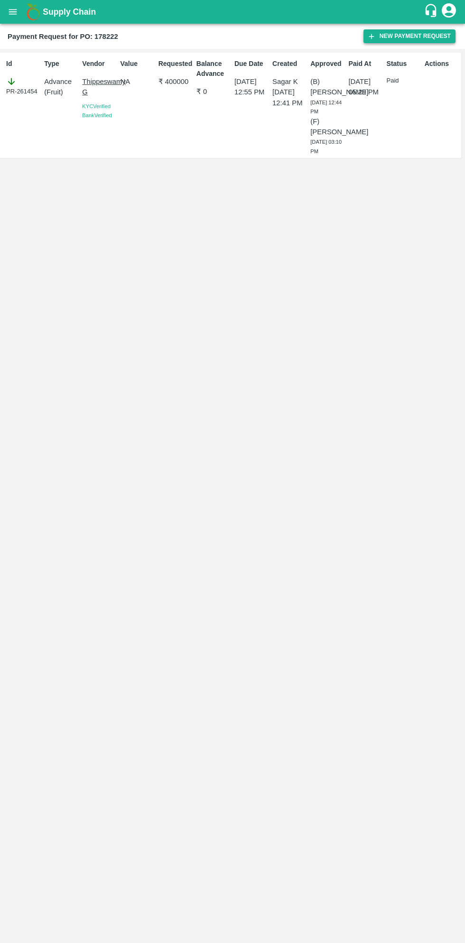
click at [421, 40] on button "New Payment Request" at bounding box center [410, 36] width 92 height 14
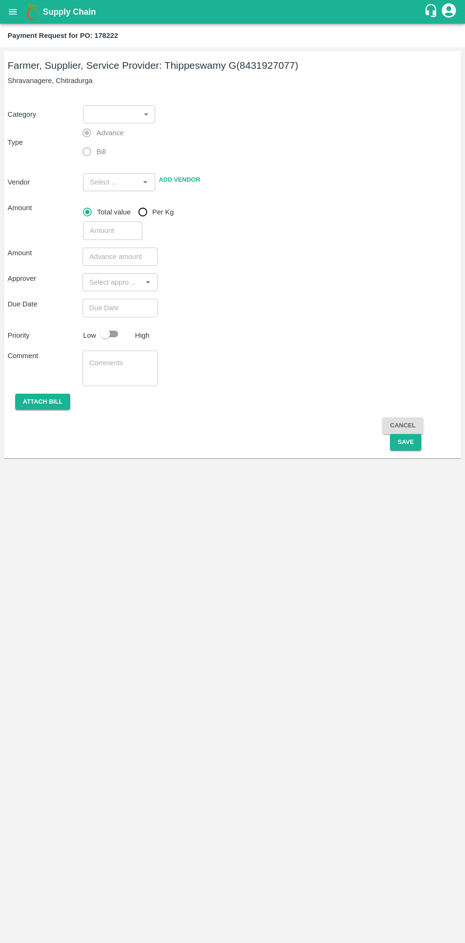
click at [140, 109] on body "Supply Chain Payment Request for PO: 178222 Farmer, Supplier, Service Provider:…" at bounding box center [232, 471] width 465 height 943
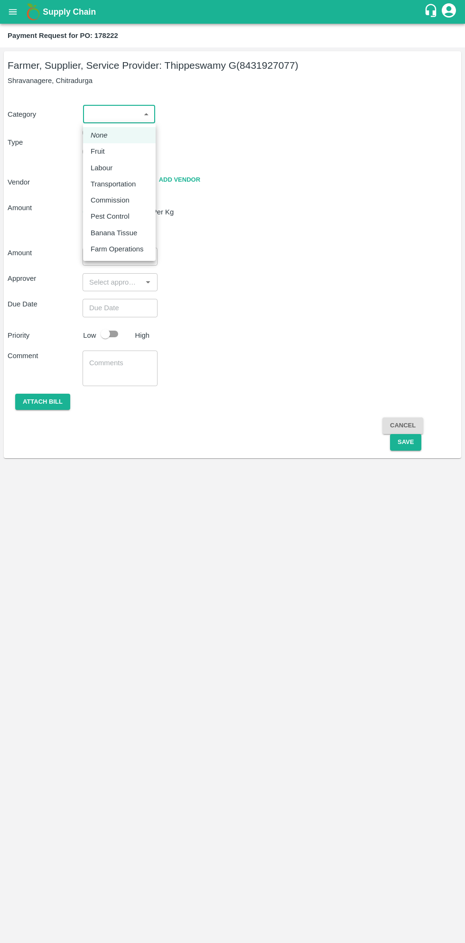
click at [101, 149] on p "Fruit" at bounding box center [98, 151] width 14 height 10
type input "1"
type input "Thippeswamy G - 8431927077(Farmer, Supplier, Service Provider)"
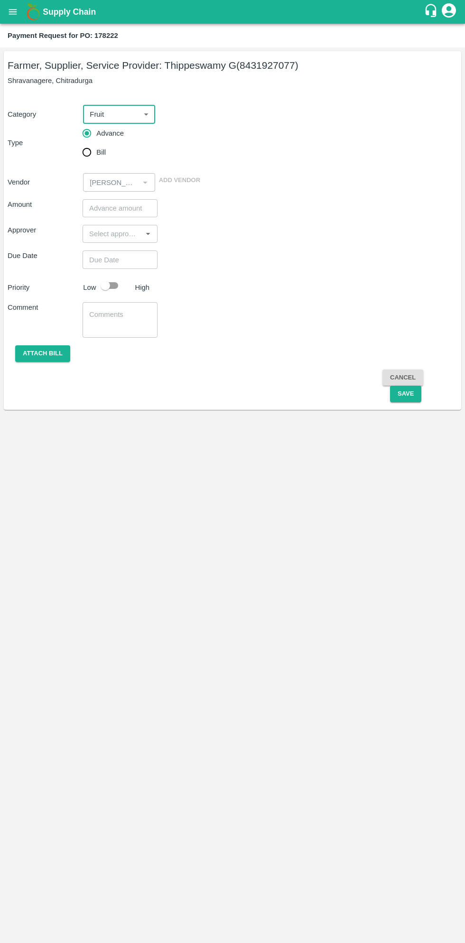
click at [119, 210] on input "number" at bounding box center [120, 208] width 75 height 18
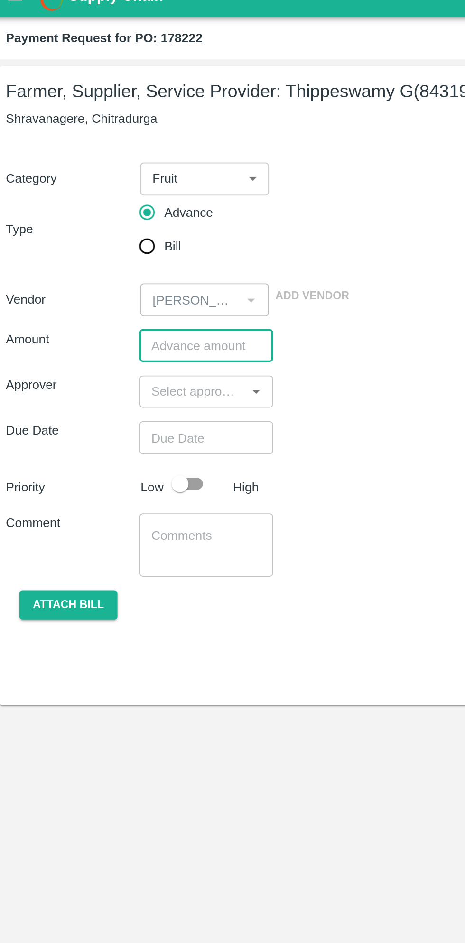
click at [89, 152] on input "Bill" at bounding box center [86, 152] width 19 height 19
radio input "true"
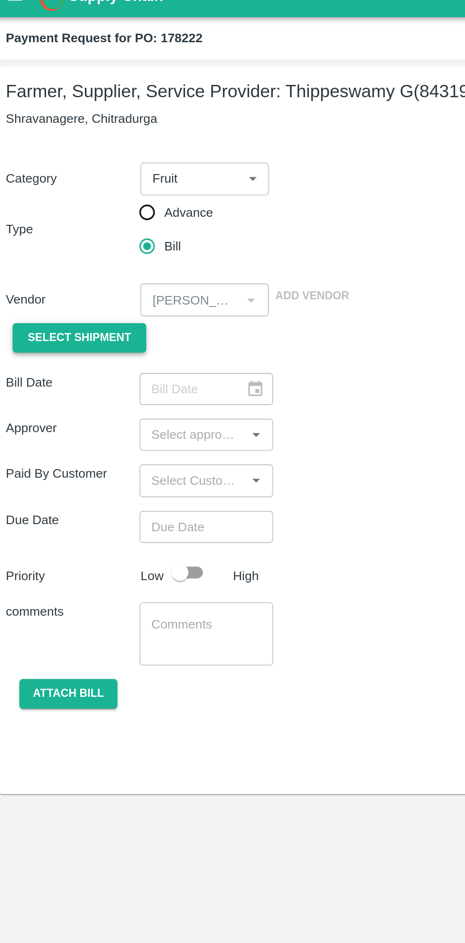
click at [65, 204] on span "Select Shipment" at bounding box center [49, 203] width 58 height 11
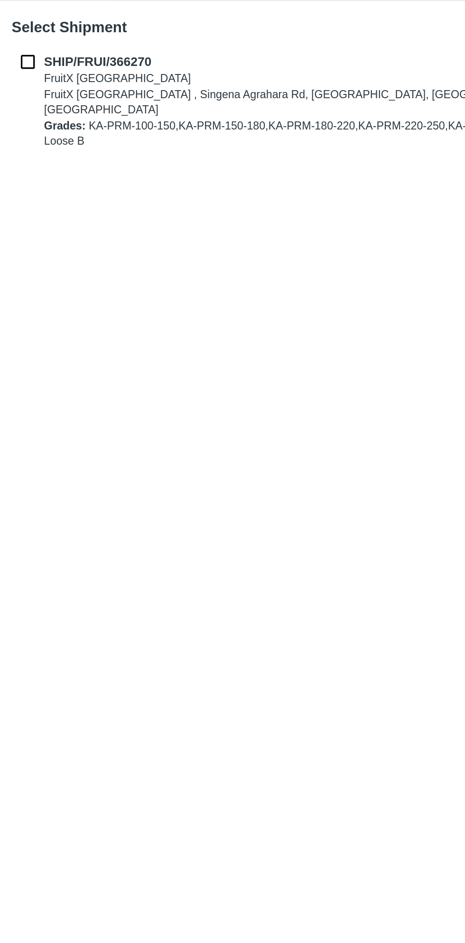
click at [24, 56] on input "checkbox" at bounding box center [20, 58] width 18 height 10
checkbox input "true"
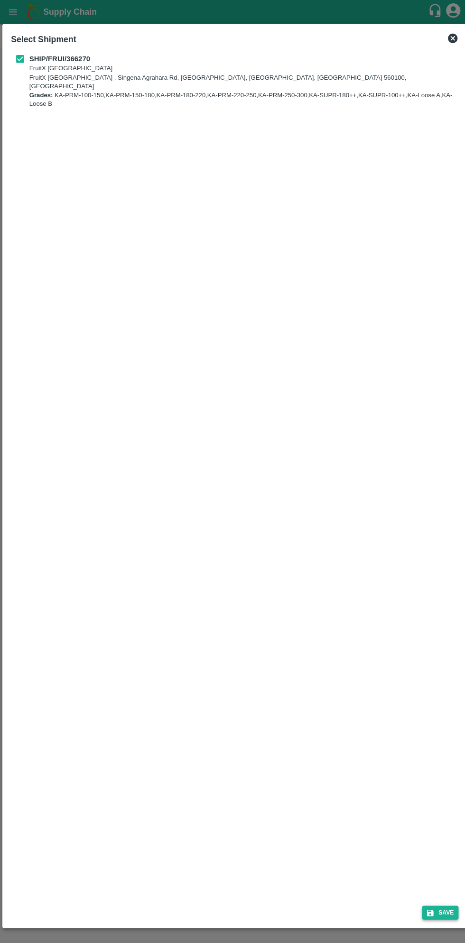
click at [443, 906] on button "Save" at bounding box center [436, 904] width 36 height 14
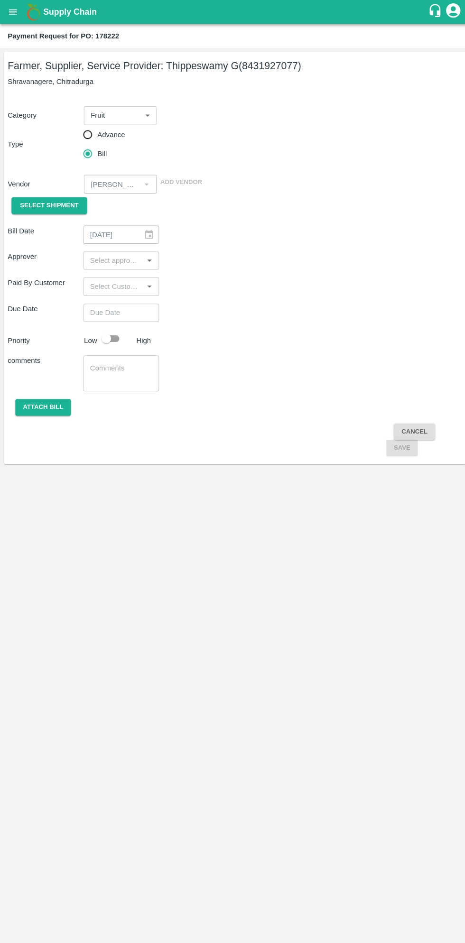
type input "24/09/2025"
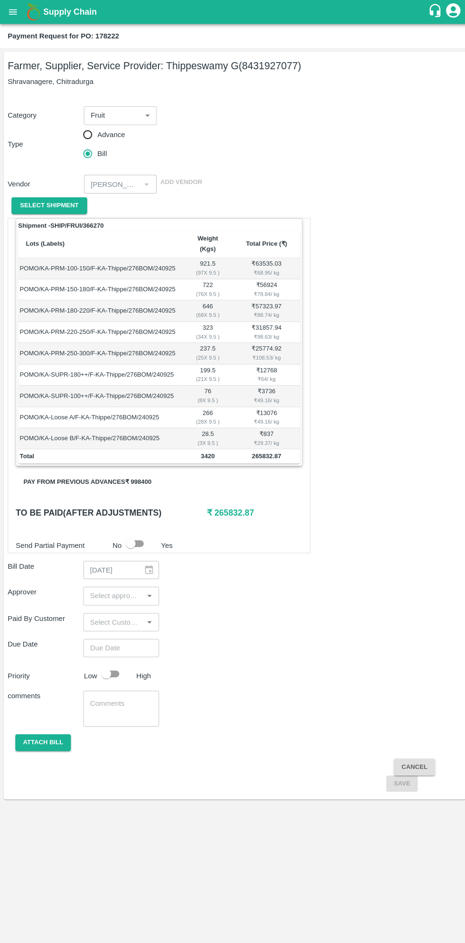
click at [121, 469] on button "Pay from previous advances ₹ 998400" at bounding box center [87, 477] width 142 height 17
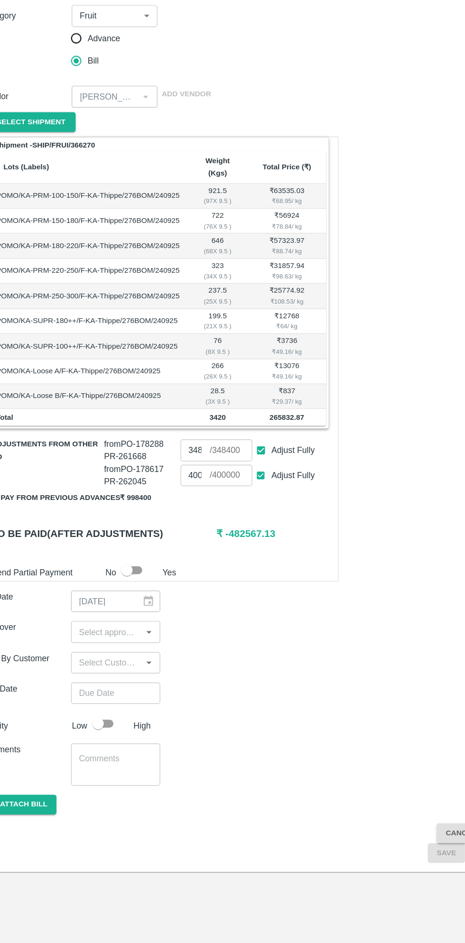
click at [243, 494] on input "Adjust Fully" at bounding box center [242, 502] width 18 height 18
checkbox input "false"
type input "0"
click at [242, 475] on input "Adjust Fully" at bounding box center [242, 480] width 18 height 18
checkbox input "false"
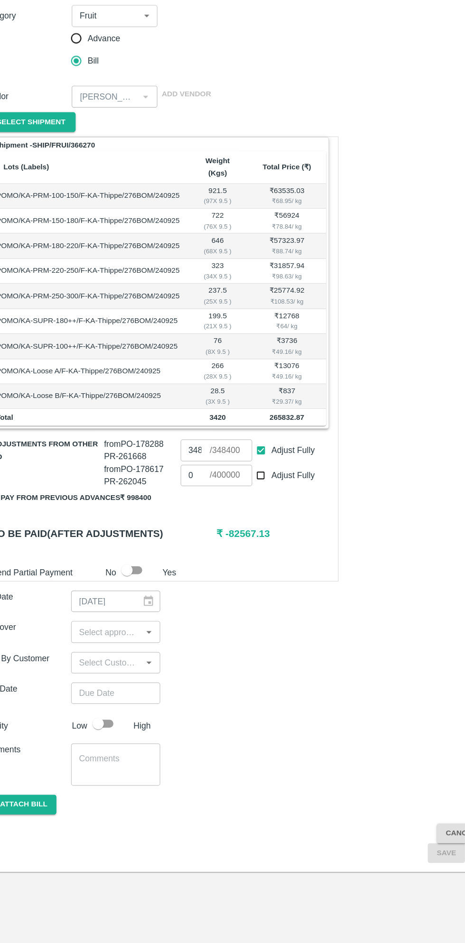
type input "0"
click at [191, 471] on input "0" at bounding box center [187, 480] width 25 height 18
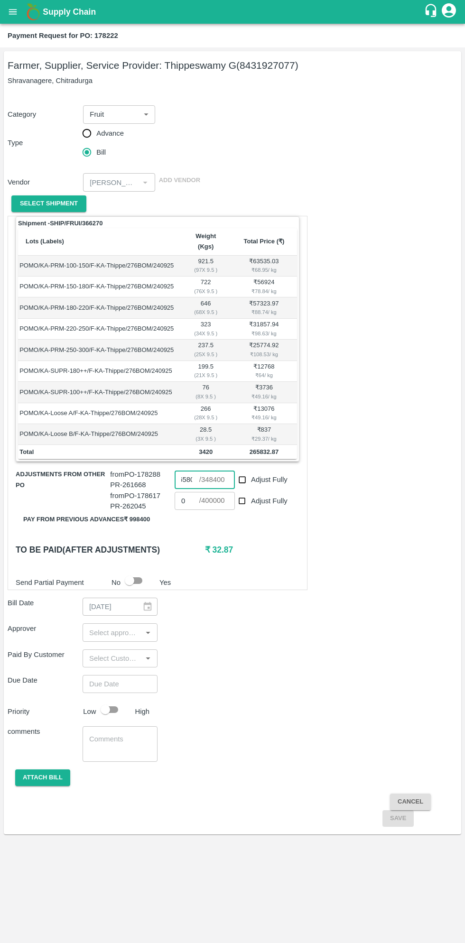
type input "265800"
click at [112, 626] on input "input" at bounding box center [112, 632] width 54 height 12
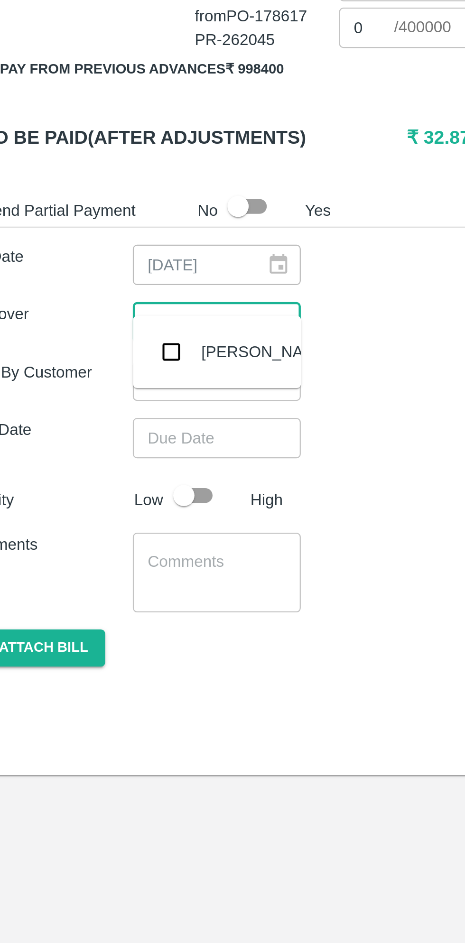
type input "muku"
click at [103, 646] on input "checkbox" at bounding box center [99, 645] width 19 height 19
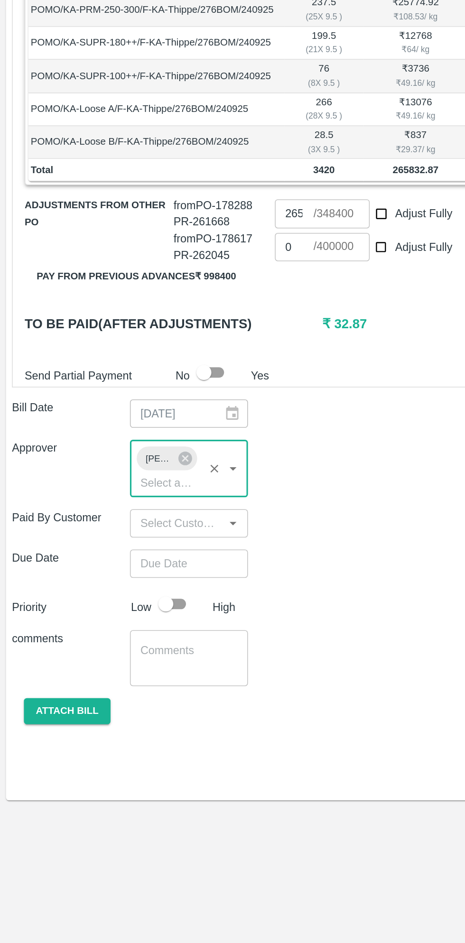
click at [122, 693] on input "Choose date" at bounding box center [117, 702] width 68 height 18
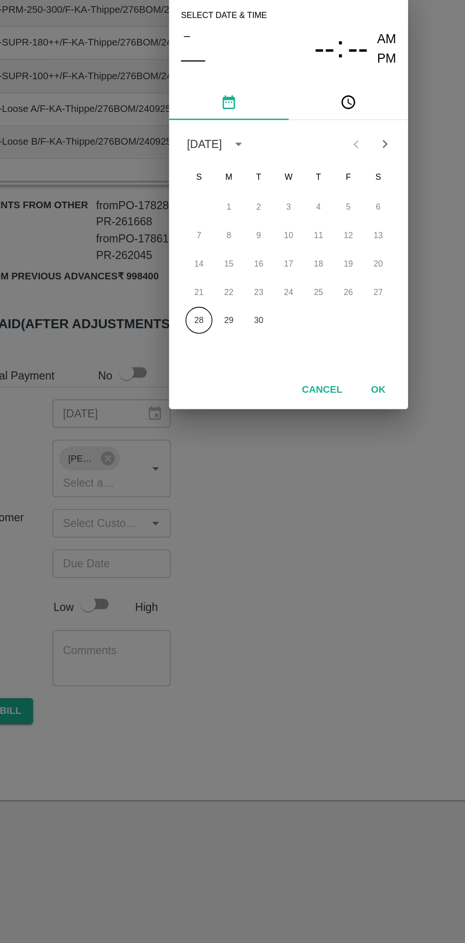
click at [175, 548] on button "28" at bounding box center [175, 547] width 17 height 17
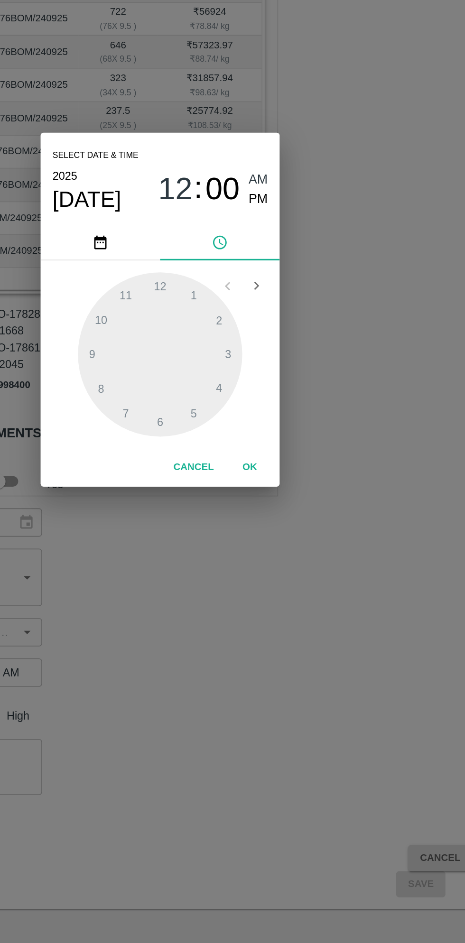
click at [296, 400] on span "PM" at bounding box center [295, 401] width 12 height 13
click at [214, 537] on div at bounding box center [232, 500] width 104 height 104
click at [275, 502] on div at bounding box center [232, 500] width 104 height 104
type input "28/09/2025 07:15 PM"
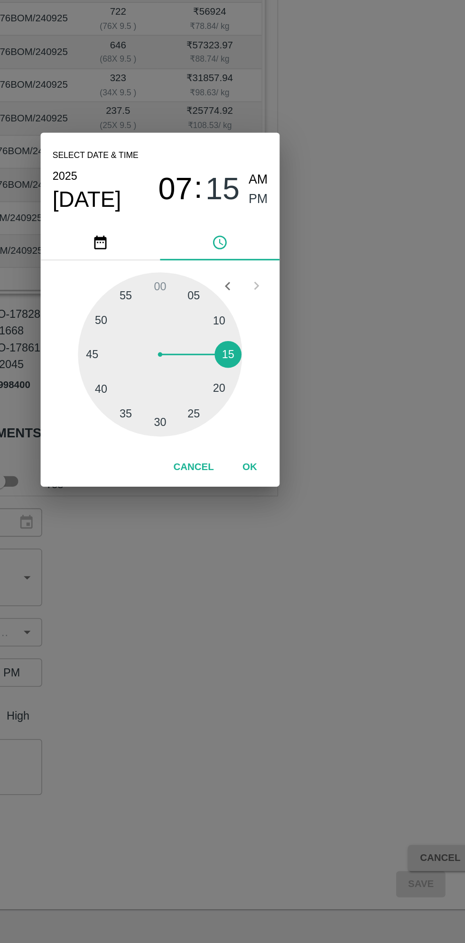
click at [289, 572] on button "OK" at bounding box center [289, 572] width 30 height 17
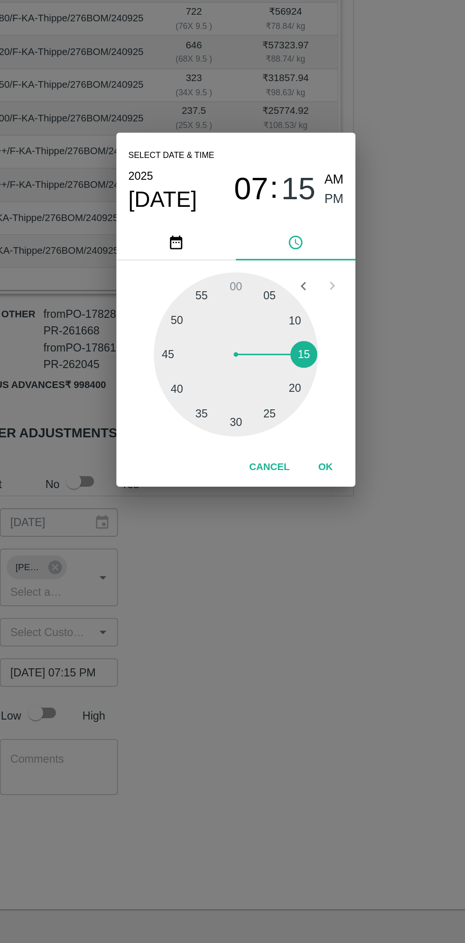
scroll to position [0, 7]
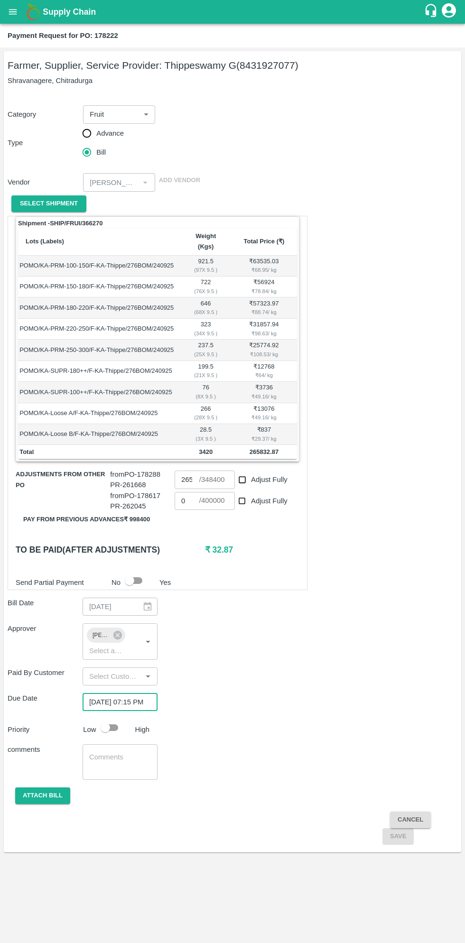
click at [120, 719] on input "checkbox" at bounding box center [105, 728] width 54 height 18
checkbox input "true"
click at [56, 788] on button "Attach bill" at bounding box center [42, 796] width 55 height 17
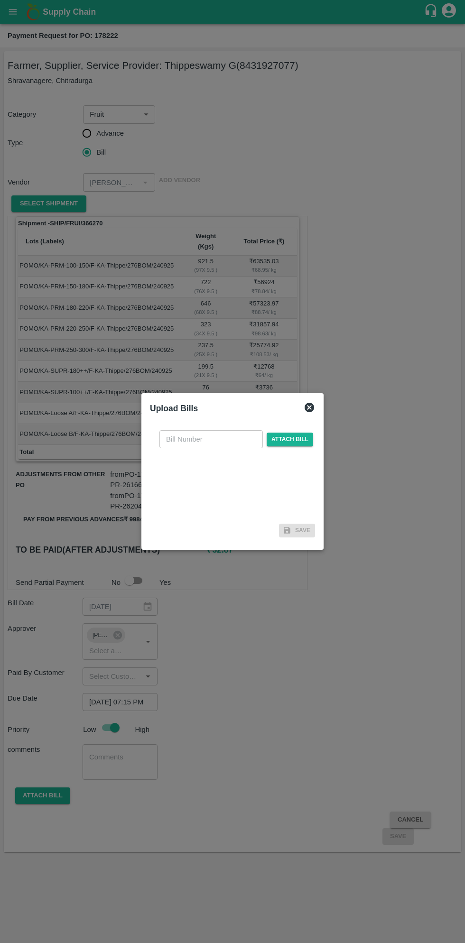
click at [208, 436] on input "text" at bounding box center [210, 439] width 103 height 18
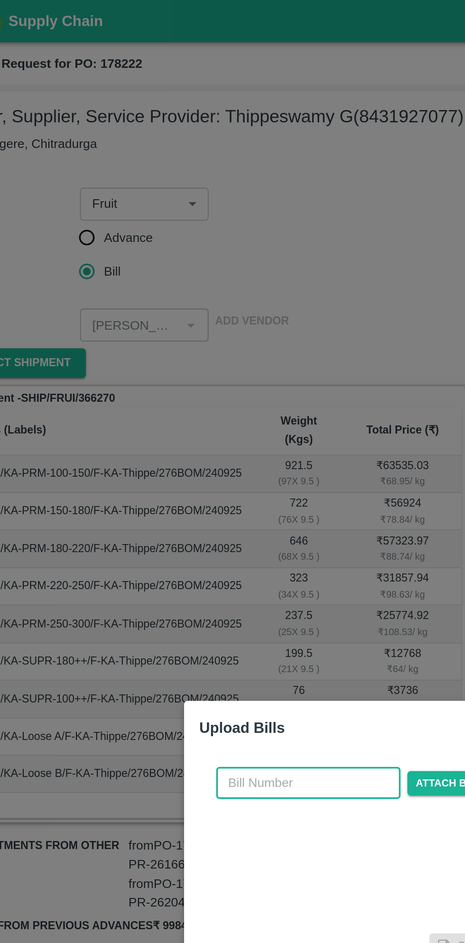
click at [213, 439] on input "text" at bounding box center [210, 439] width 103 height 18
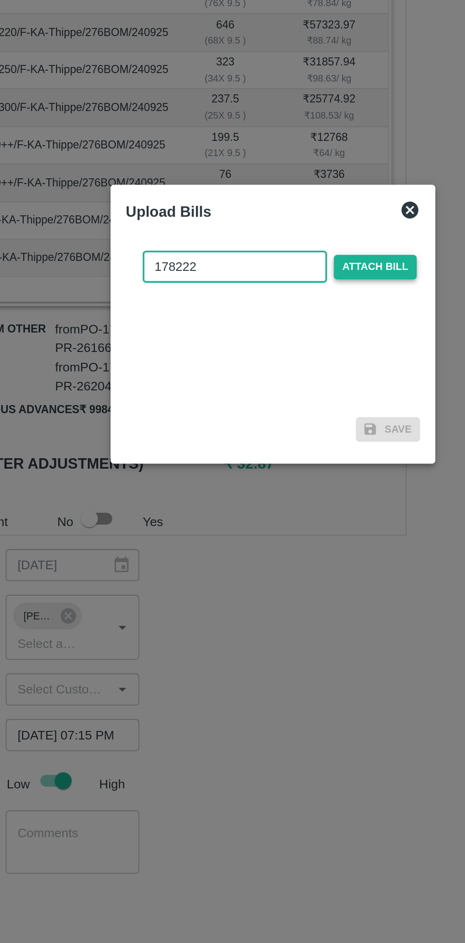
type input "178222"
click at [297, 440] on span "Attach bill" at bounding box center [290, 440] width 47 height 14
click at [0, 0] on input "Attach bill" at bounding box center [0, 0] width 0 height 0
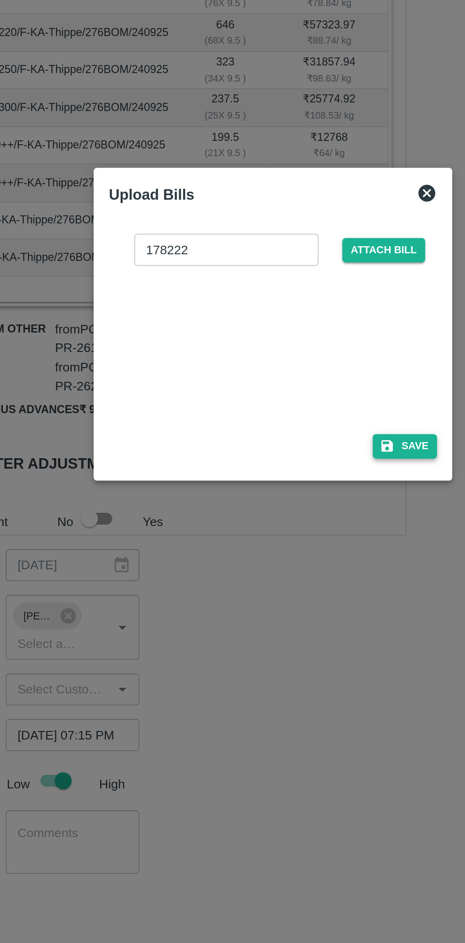
click at [310, 547] on button "Save" at bounding box center [307, 540] width 36 height 14
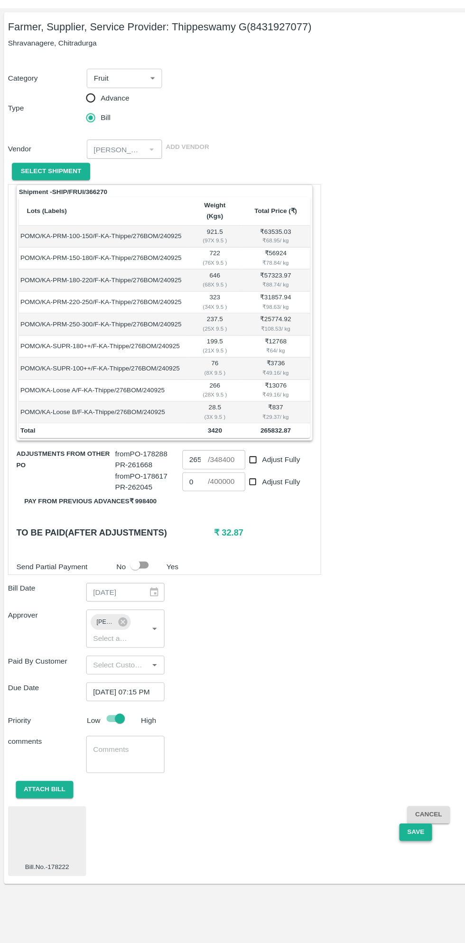
click at [402, 829] on button "Save" at bounding box center [398, 837] width 31 height 17
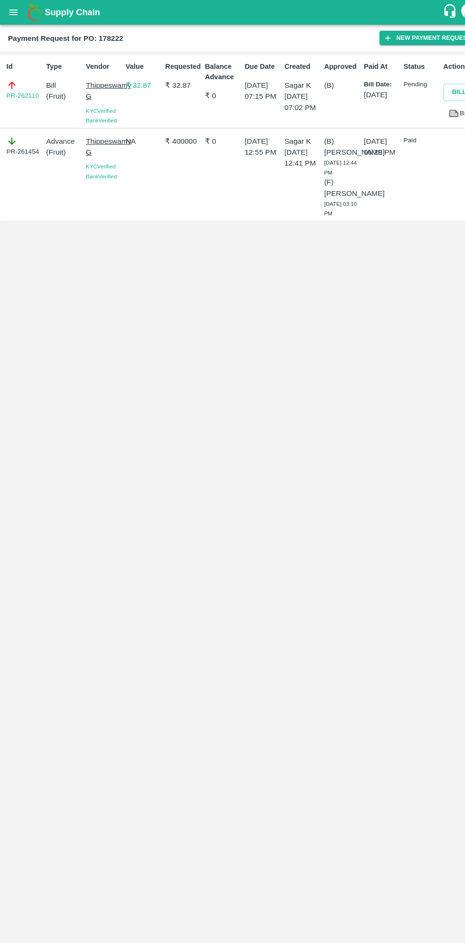
click at [15, 18] on button "open drawer" at bounding box center [13, 12] width 22 height 22
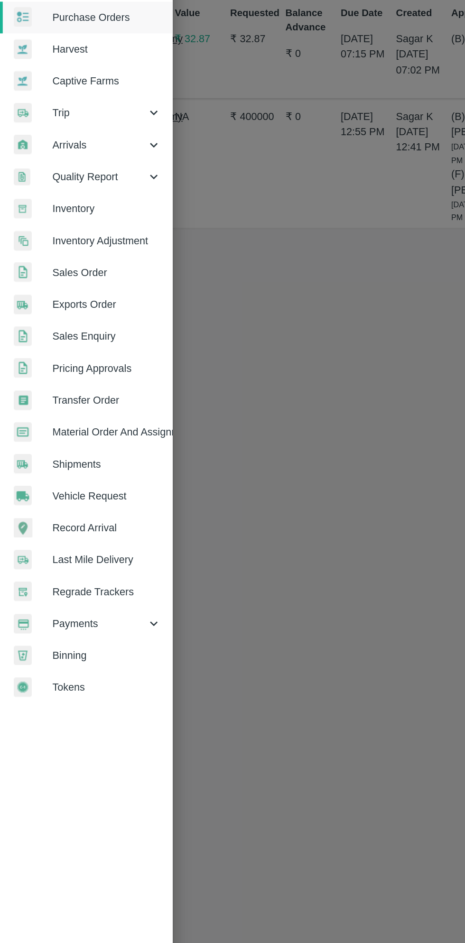
click at [67, 481] on span "Payments" at bounding box center [68, 484] width 65 height 10
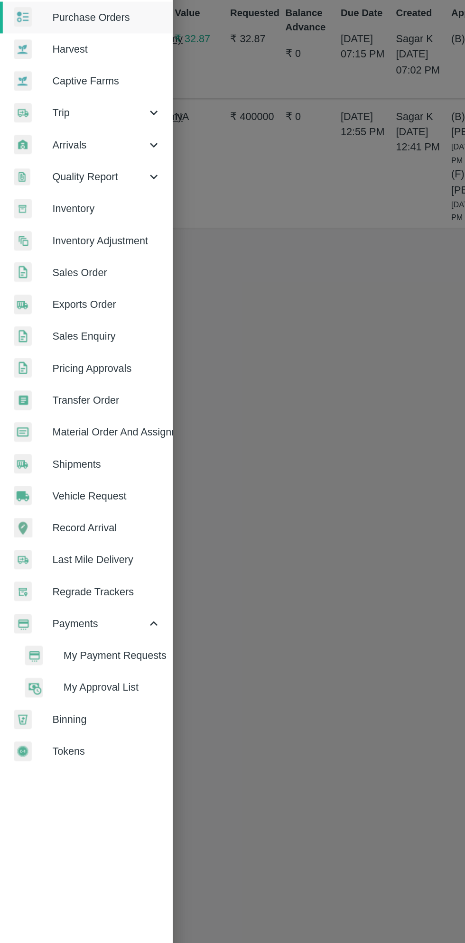
click at [93, 506] on span "My Payment Requests" at bounding box center [77, 506] width 67 height 10
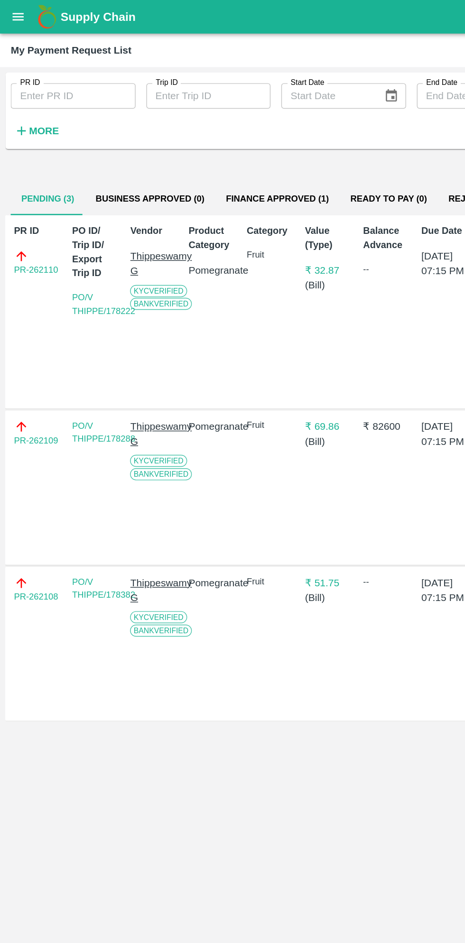
scroll to position [0, 1]
